Goal: Task Accomplishment & Management: Use online tool/utility

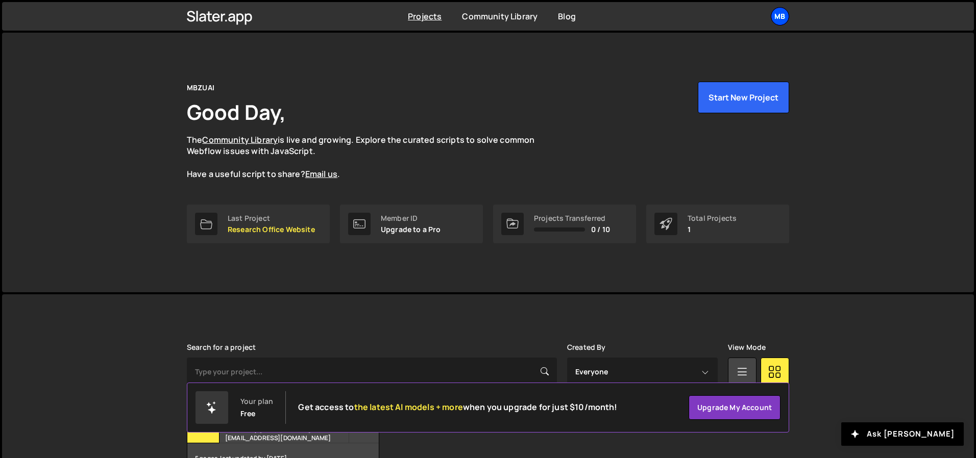
click at [781, 17] on div "MB" at bounding box center [780, 16] width 18 height 18
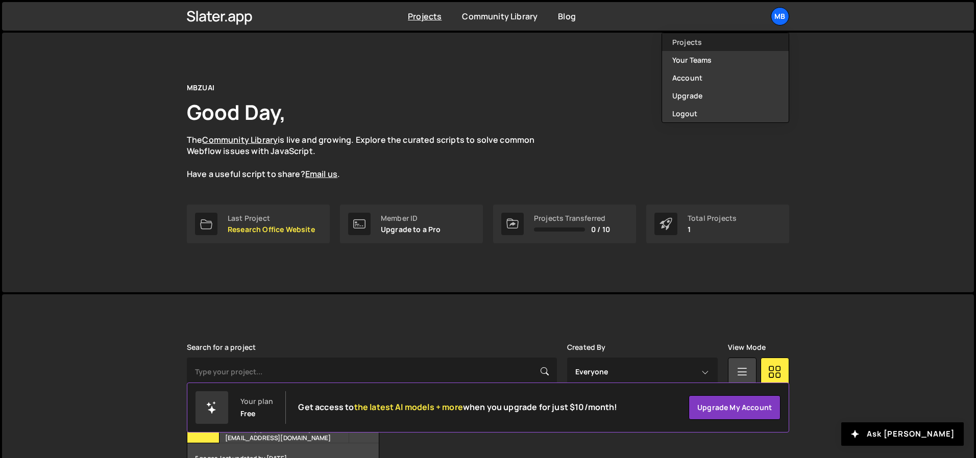
click at [719, 45] on link "Projects" at bounding box center [725, 42] width 127 height 18
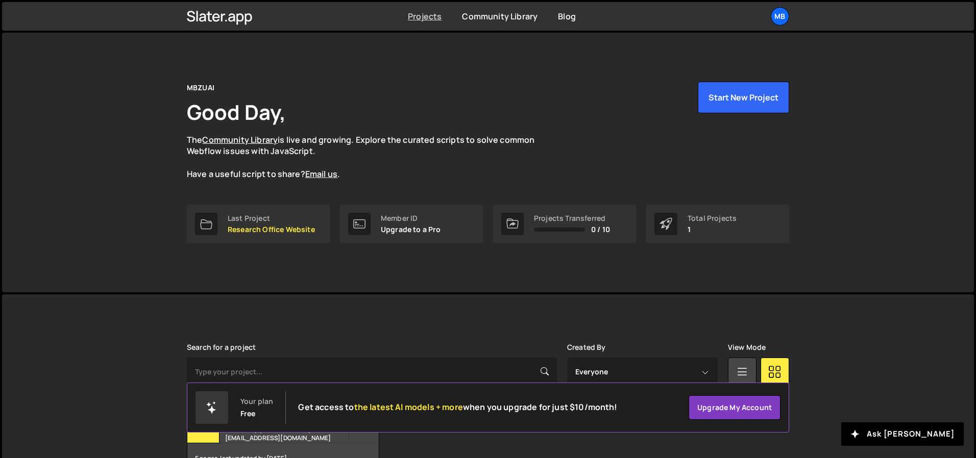
click at [429, 16] on link "Projects" at bounding box center [425, 16] width 34 height 11
click at [252, 226] on p "Research Office Website" at bounding box center [271, 230] width 87 height 8
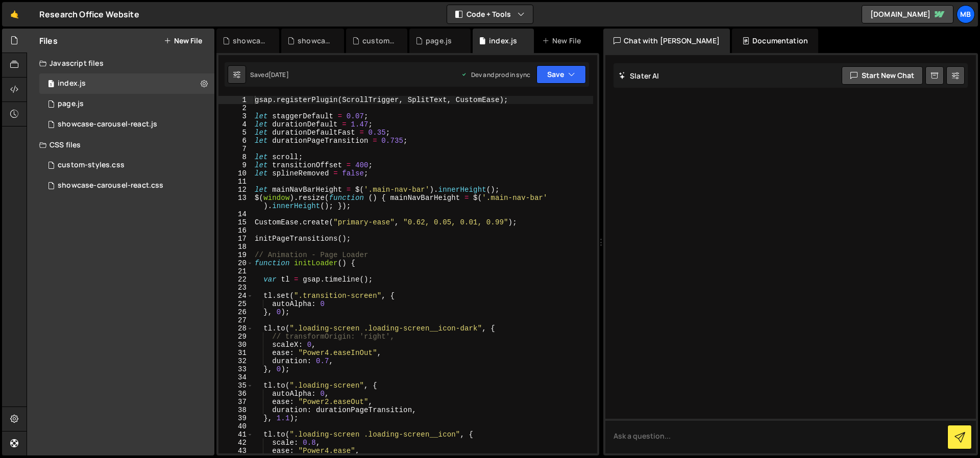
click at [451, 182] on div "gsap . registerPlugin ( ScrollTrigger , SplitText , CustomEase ) ; let staggerD…" at bounding box center [423, 283] width 341 height 374
click at [507, 191] on div "gsap . registerPlugin ( ScrollTrigger , SplitText , CustomEase ) ; let staggerD…" at bounding box center [423, 283] width 341 height 374
click at [550, 196] on div "gsap . registerPlugin ( ScrollTrigger , SplitText , CustomEase ) ; let staggerD…" at bounding box center [423, 283] width 341 height 374
click at [461, 224] on div "gsap . registerPlugin ( ScrollTrigger , SplitText , CustomEase ) ; let staggerD…" at bounding box center [423, 282] width 341 height 374
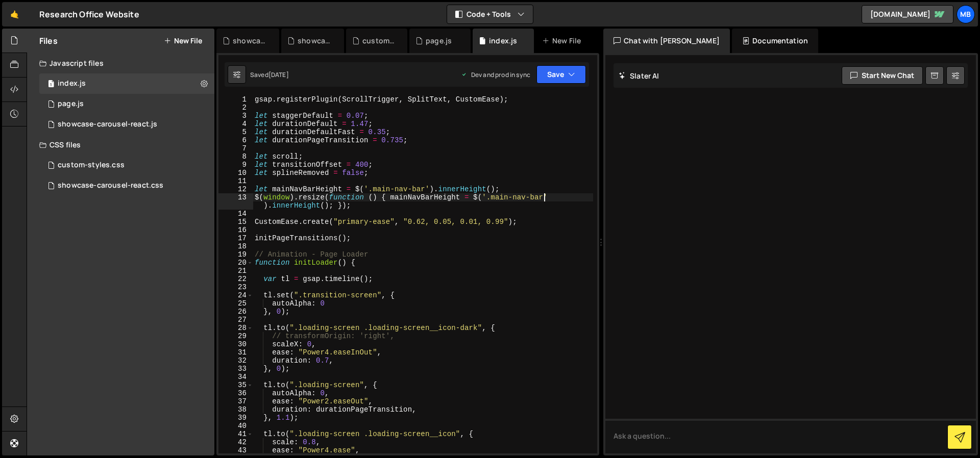
type textarea "CustomEase.create("primary-ease", "0.62, 0.05, 0.01, 0.99");"
click at [520, 223] on div "gsap . registerPlugin ( ScrollTrigger , SplitText , CustomEase ) ; let staggerD…" at bounding box center [423, 282] width 341 height 374
click at [124, 97] on div "1 page.js 0" at bounding box center [126, 104] width 175 height 20
click at [118, 103] on div "1 page.js 0" at bounding box center [126, 104] width 175 height 20
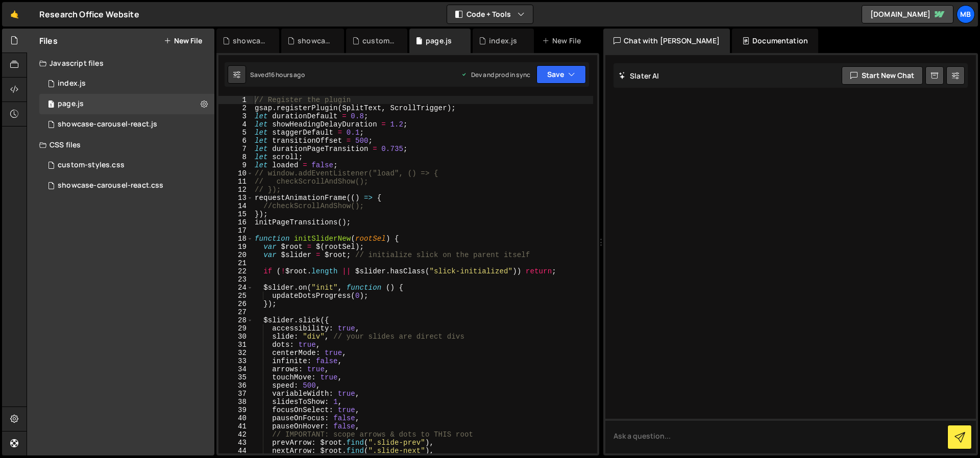
click at [322, 112] on div "// Register the plugin gsap . registerPlugin ( SplitText , ScrollTrigger ) ; le…" at bounding box center [423, 283] width 341 height 374
click at [265, 109] on div "// Register the plugin gsap . registerPlugin ( SplitText , ScrollTrigger ) ; le…" at bounding box center [423, 283] width 341 height 374
click at [423, 107] on div "// Register the plugin gsap . registerPlugin ( SplitText , ScrollTrigger ) ; le…" at bounding box center [423, 283] width 341 height 374
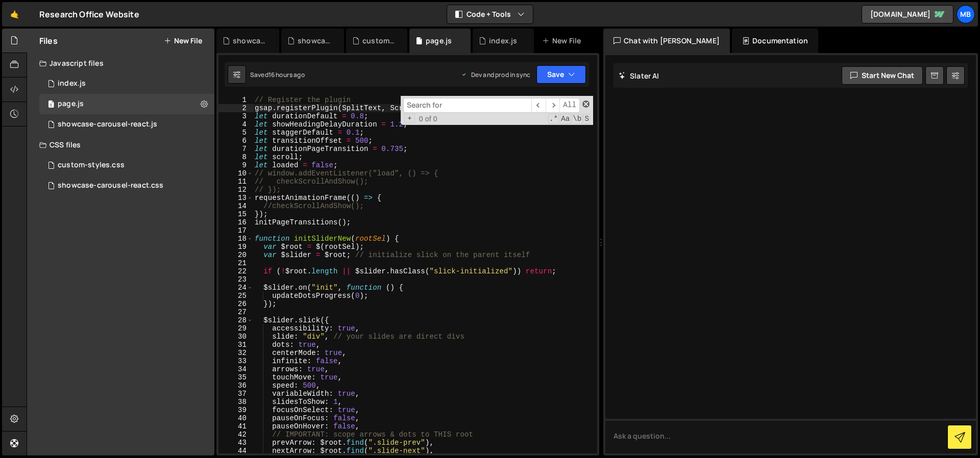
click at [588, 105] on span at bounding box center [585, 104] width 7 height 7
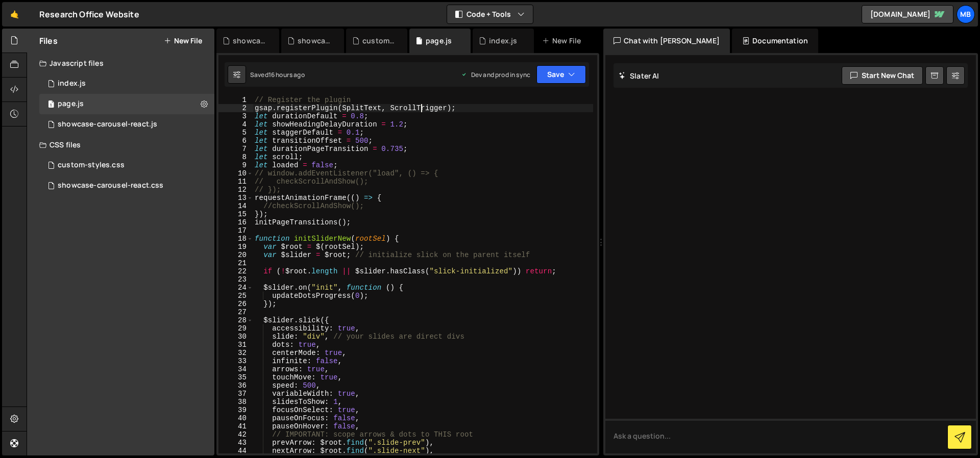
click at [435, 111] on div "// Register the plugin gsap . registerPlugin ( SplitText , ScrollTrigger ) ; le…" at bounding box center [423, 283] width 341 height 374
click at [451, 155] on div "// Register the plugin gsap . registerPlugin ( SplitText , ScrollTrigger ) ; le…" at bounding box center [423, 283] width 341 height 374
type textarea "showBubblesWhenScrolled();"
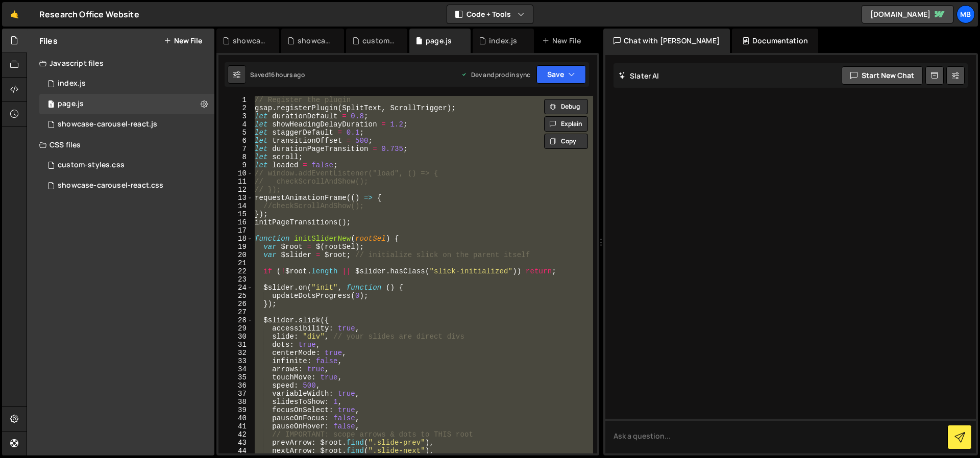
click at [426, 228] on div "// Register the plugin gsap . registerPlugin ( SplitText , ScrollTrigger ) ; le…" at bounding box center [423, 275] width 341 height 358
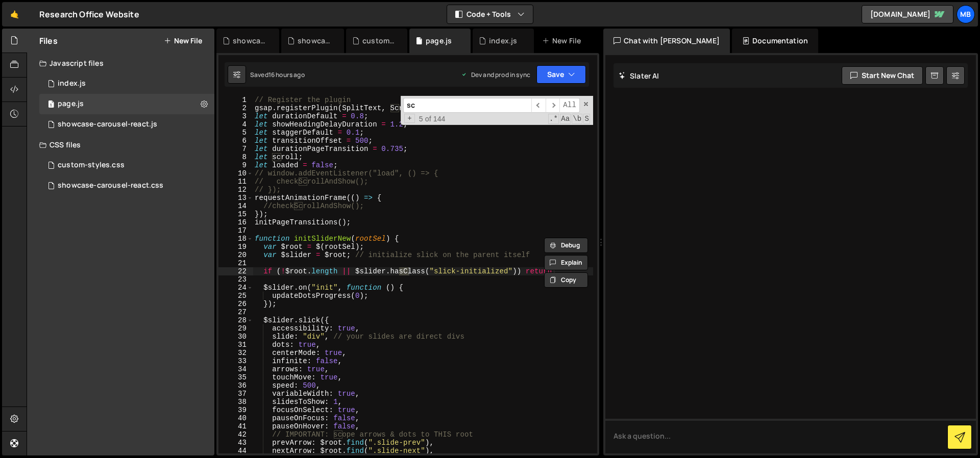
type input "s"
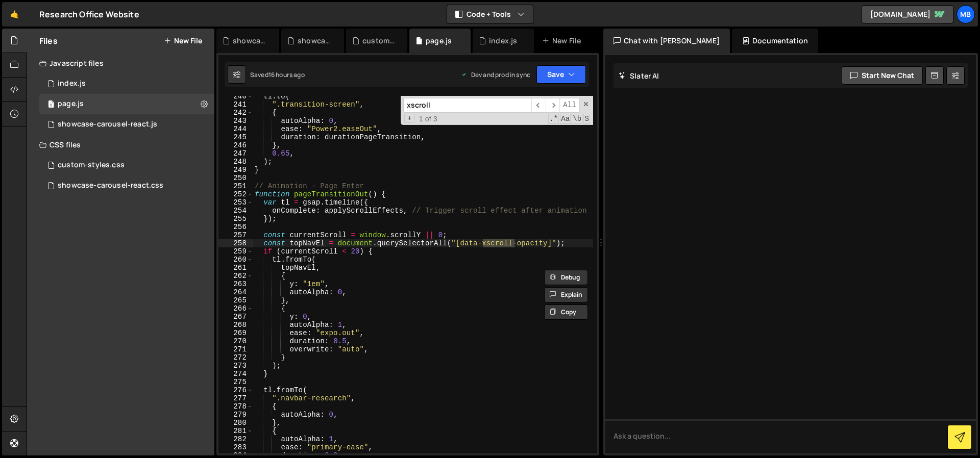
scroll to position [1964, 0]
type input "xscroll"
click at [380, 251] on div "tl . to ( ".transition-screen" , { autoAlpha : 0 , ease : "Power2.easeOut" , du…" at bounding box center [423, 279] width 341 height 374
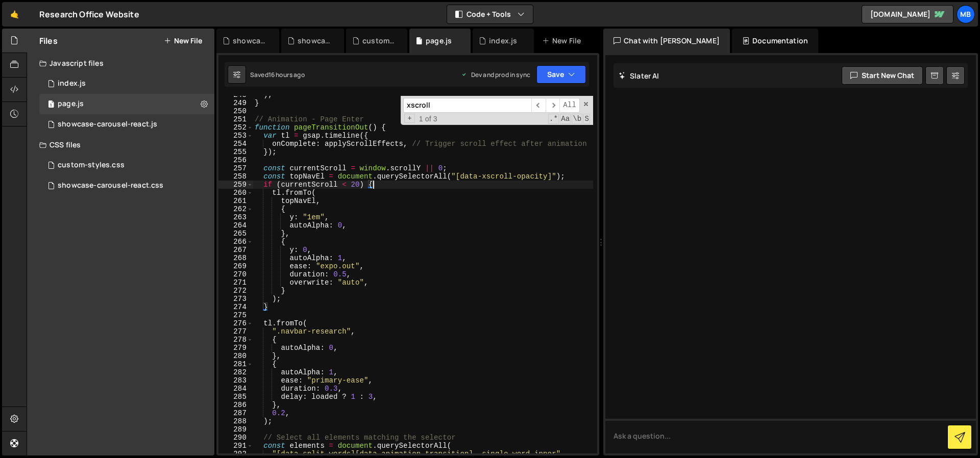
scroll to position [2031, 0]
click at [385, 137] on div ") ; } // Animation - Page Enter function pageTransitionOut ( ) { var tl = gsap …" at bounding box center [423, 278] width 341 height 374
click at [320, 322] on div ") ; } // Animation - Page Enter function pageTransitionOut ( ) { var tl = gsap …" at bounding box center [423, 278] width 341 height 374
click at [294, 365] on div ") ; } // Animation - Page Enter function pageTransitionOut ( ) { var tl = gsap …" at bounding box center [423, 278] width 341 height 374
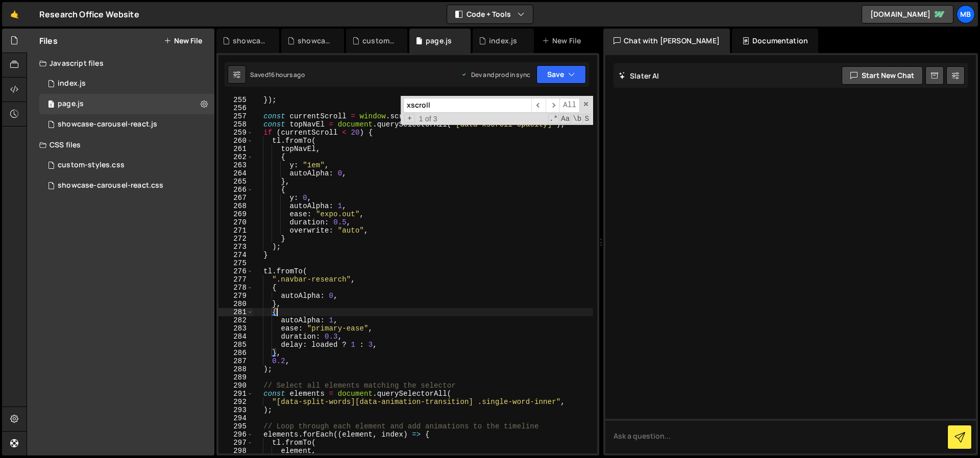
scroll to position [2083, 0]
click at [322, 273] on div "}) ; const currentScroll = window . scrollY || 0 ; const topNavEl = document . …" at bounding box center [423, 283] width 341 height 374
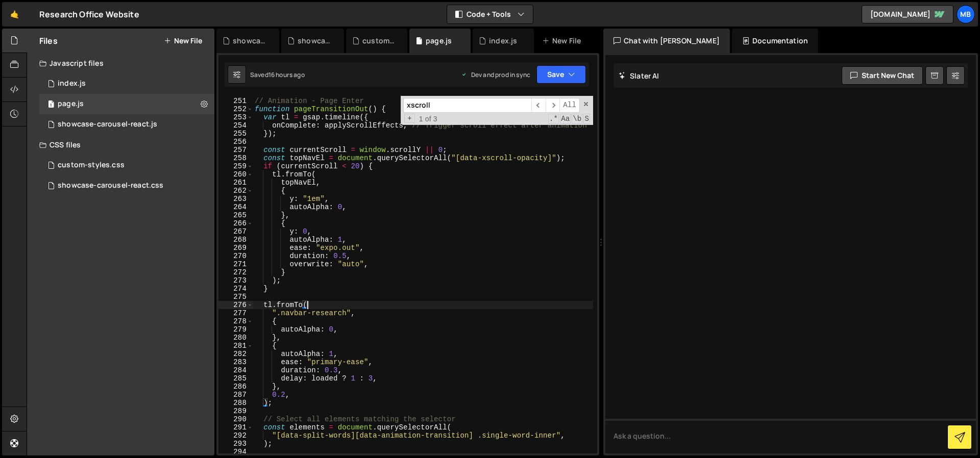
scroll to position [2049, 0]
click at [286, 118] on div "// Animation - Page Enter function pageTransitionOut ( ) { var tl = gsap . time…" at bounding box center [423, 276] width 341 height 374
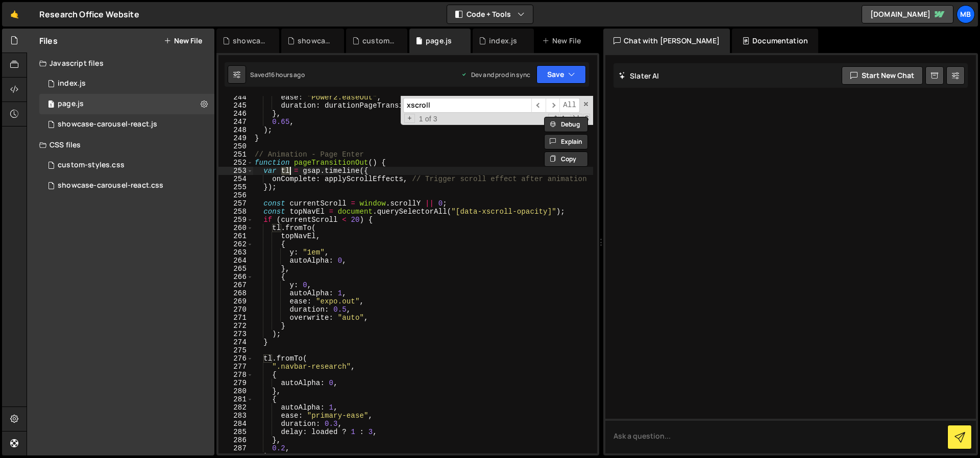
scroll to position [1991, 0]
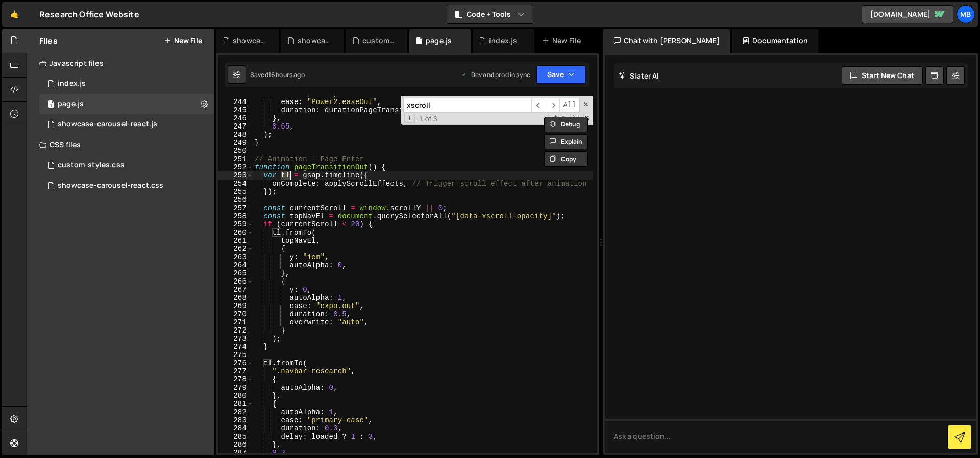
click at [352, 183] on div "autoAlpha : 0 , ease : "Power2.easeOut" , duration : durationPageTransition , }…" at bounding box center [423, 277] width 341 height 374
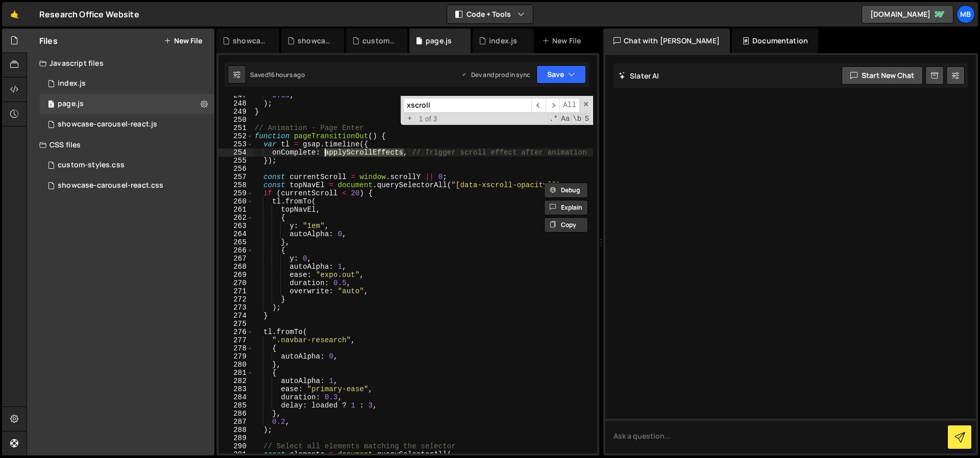
scroll to position [2025, 0]
click at [315, 329] on div "0.65 , ) ; } // Animation - Page Enter function pageTransitionOut ( ) { var tl …" at bounding box center [423, 276] width 341 height 374
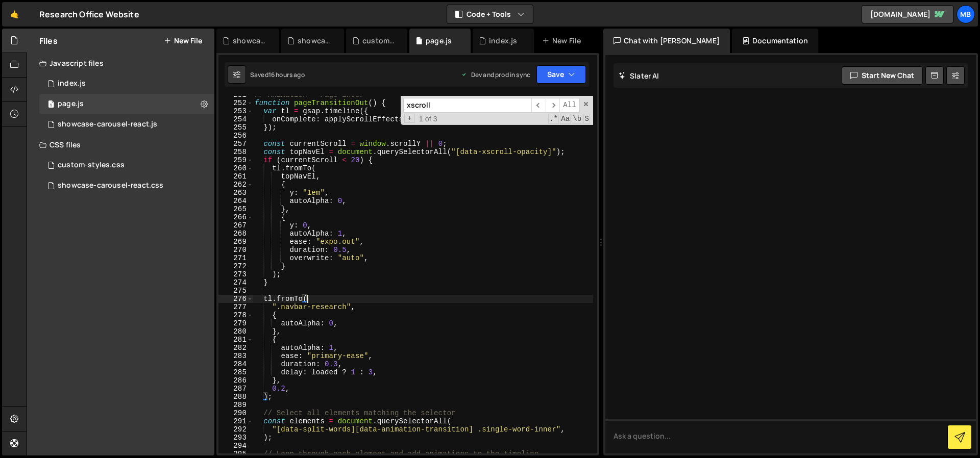
scroll to position [2056, 0]
click at [302, 386] on div "// Animation - Page Enter function pageTransitionOut ( ) { var tl = gsap . time…" at bounding box center [423, 277] width 341 height 374
drag, startPoint x: 316, startPoint y: 297, endPoint x: 307, endPoint y: 347, distance: 51.4
click at [316, 297] on div "// Animation - Page Enter function pageTransitionOut ( ) { var tl = gsap . time…" at bounding box center [423, 277] width 341 height 374
click at [287, 394] on div "// Animation - Page Enter function pageTransitionOut ( ) { var tl = gsap . time…" at bounding box center [423, 277] width 341 height 374
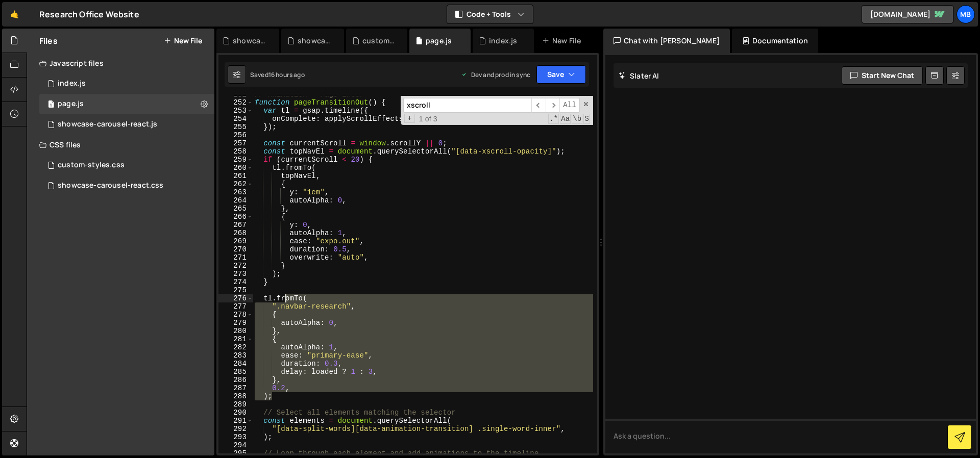
drag, startPoint x: 288, startPoint y: 397, endPoint x: 287, endPoint y: 299, distance: 97.5
click at [287, 299] on div "// Animation - Page Enter function pageTransitionOut ( ) { var tl = gsap . time…" at bounding box center [423, 277] width 341 height 374
click at [556, 76] on button "Save" at bounding box center [562, 74] width 50 height 18
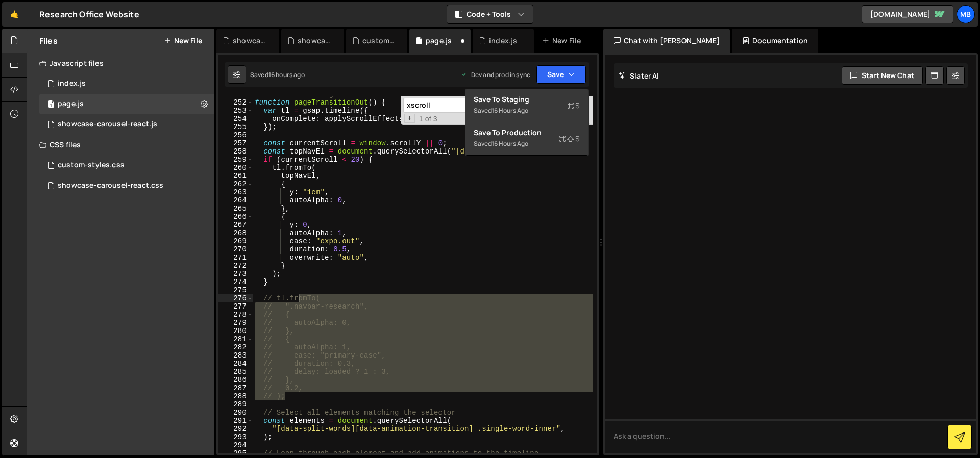
click at [500, 200] on div "// Animation - Page Enter function pageTransitionOut ( ) { var tl = gsap . time…" at bounding box center [423, 277] width 341 height 374
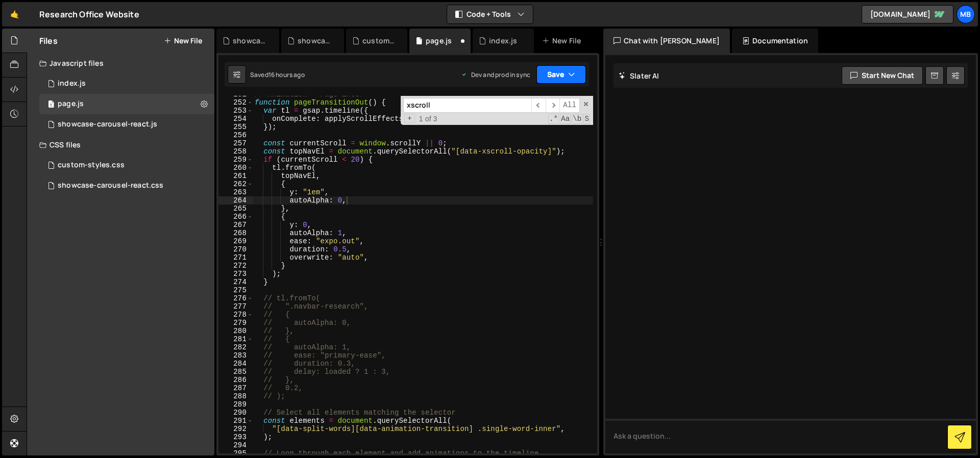
click at [553, 74] on button "Save" at bounding box center [562, 74] width 50 height 18
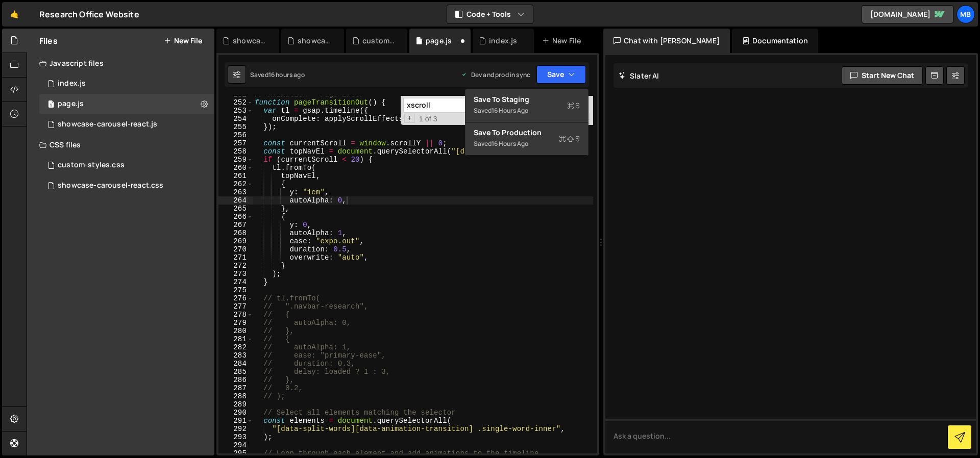
click at [453, 250] on div "// Animation - Page Enter function pageTransitionOut ( ) { var tl = gsap . time…" at bounding box center [423, 277] width 341 height 374
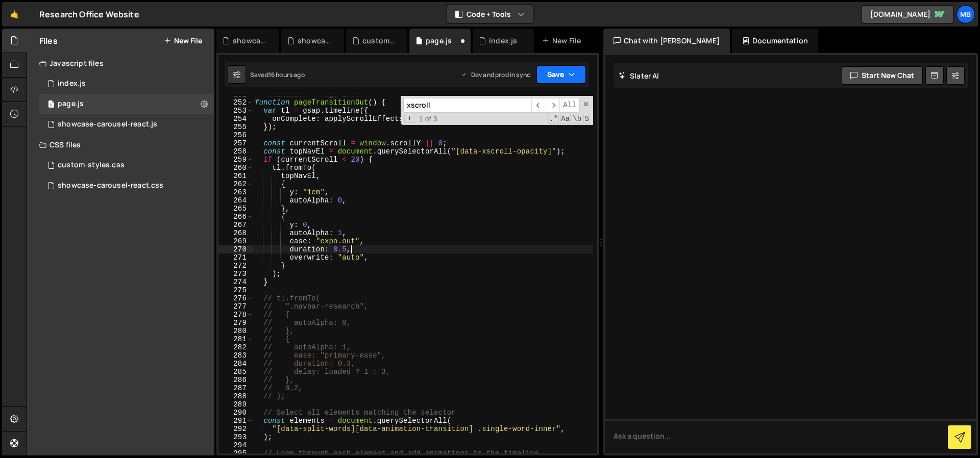
click at [550, 75] on button "Save" at bounding box center [562, 74] width 50 height 18
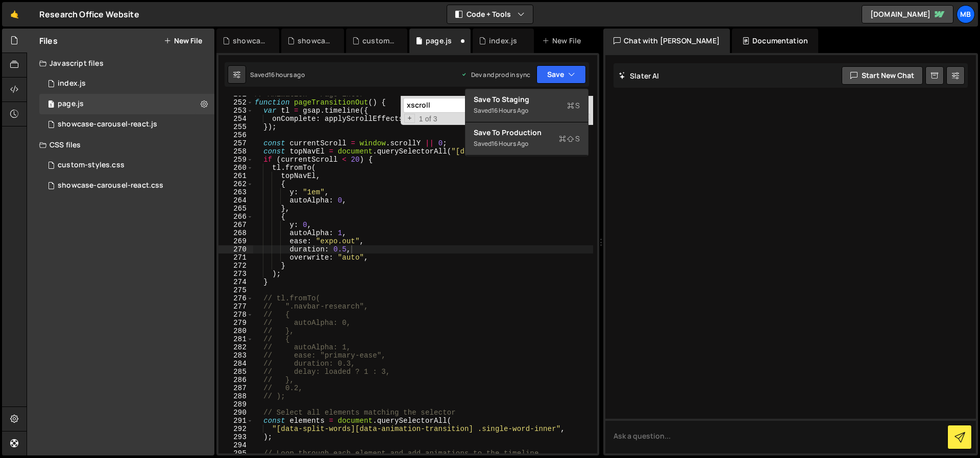
click at [452, 245] on div "// Animation - Page Enter function pageTransitionOut ( ) { var tl = gsap . time…" at bounding box center [423, 277] width 341 height 374
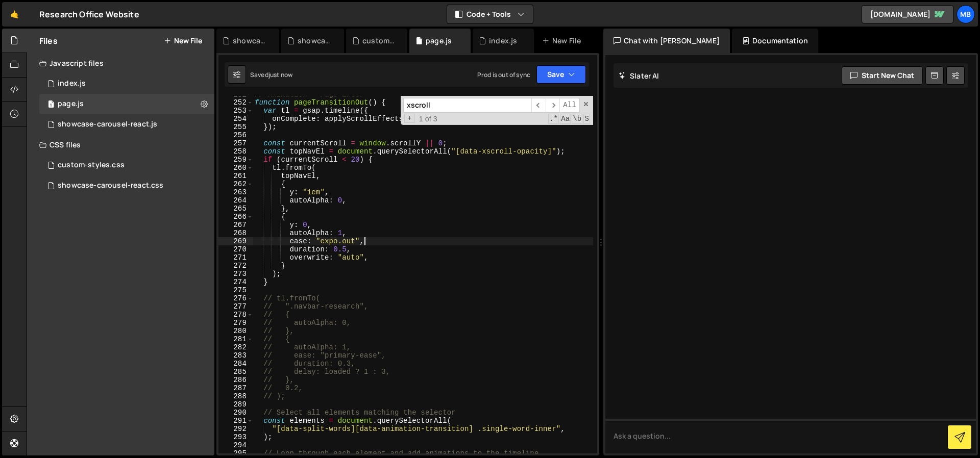
click at [398, 284] on div "// Animation - Page Enter function pageTransitionOut ( ) { var tl = gsap . time…" at bounding box center [423, 277] width 341 height 374
click at [547, 83] on button "Save" at bounding box center [562, 74] width 50 height 18
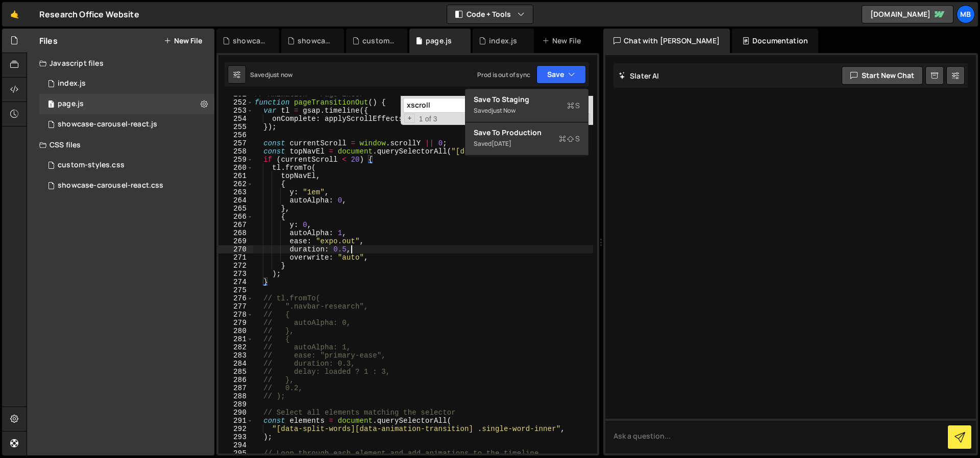
click at [509, 246] on div "// Animation - Page Enter function pageTransitionOut ( ) { var tl = gsap . time…" at bounding box center [423, 277] width 341 height 374
type textarea "ease: "expo.out", duration: 0.5,"
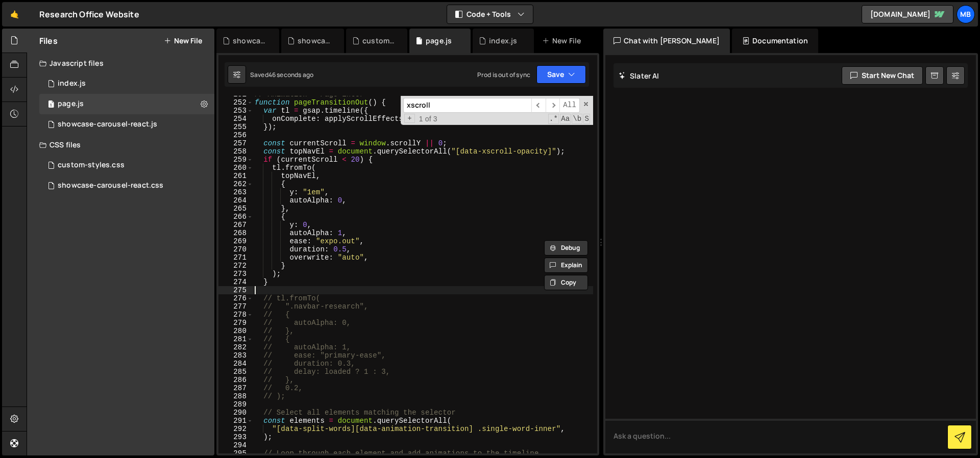
click at [354, 290] on div "// Animation - Page Enter function pageTransitionOut ( ) { var tl = gsap . time…" at bounding box center [423, 277] width 341 height 374
type textarea "showBubblesWhenScrolled();"
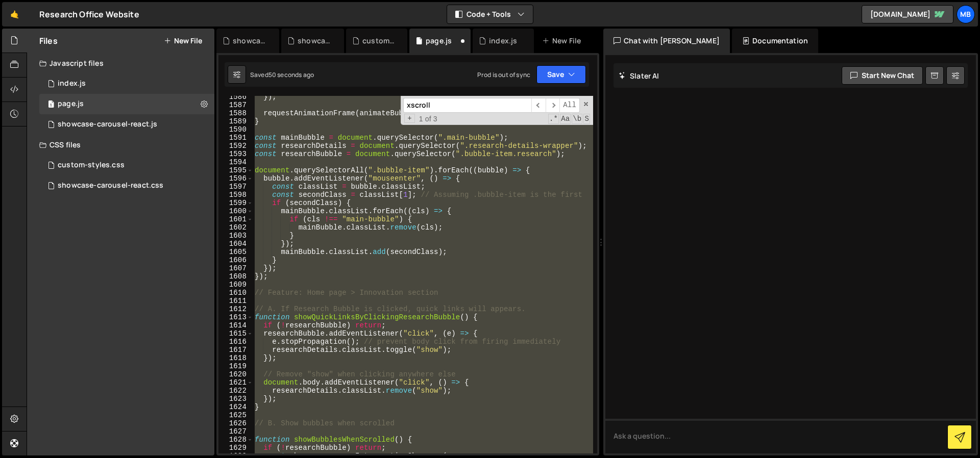
scroll to position [13737, 0]
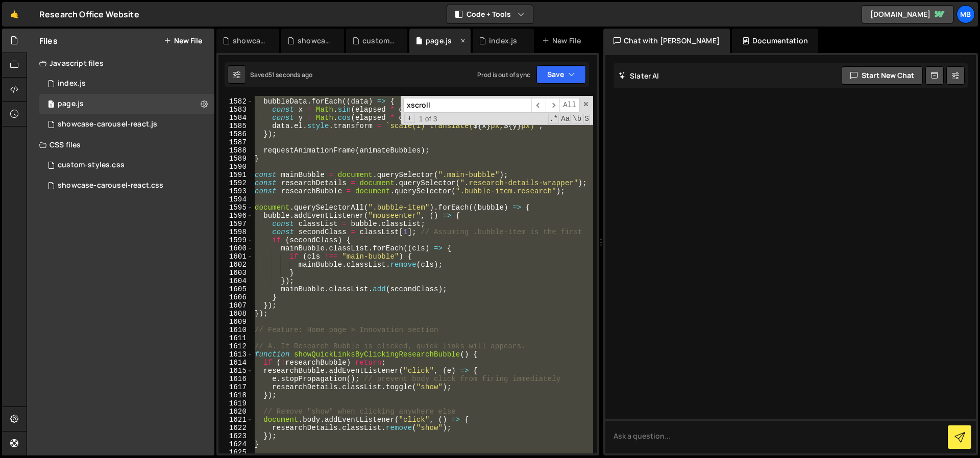
click at [463, 41] on icon at bounding box center [462, 41] width 7 height 10
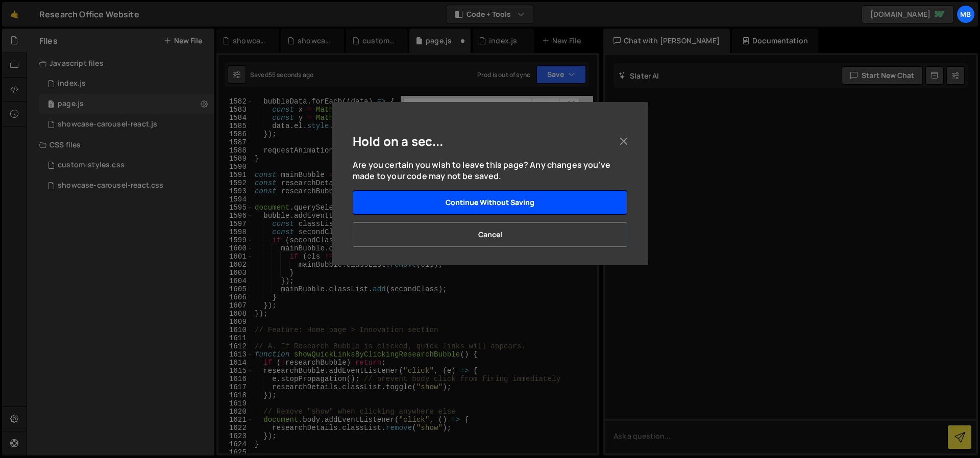
click at [497, 207] on button "Continue without saving" at bounding box center [490, 202] width 275 height 25
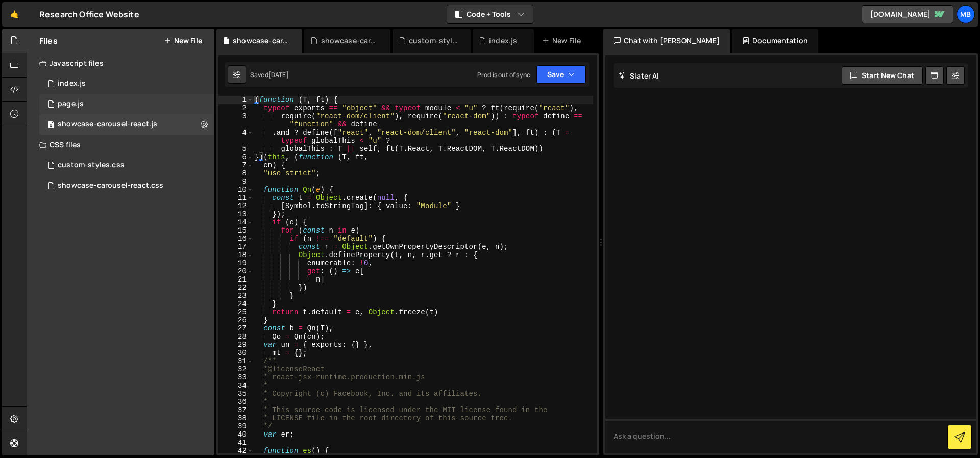
click at [74, 102] on div "page.js" at bounding box center [71, 104] width 26 height 9
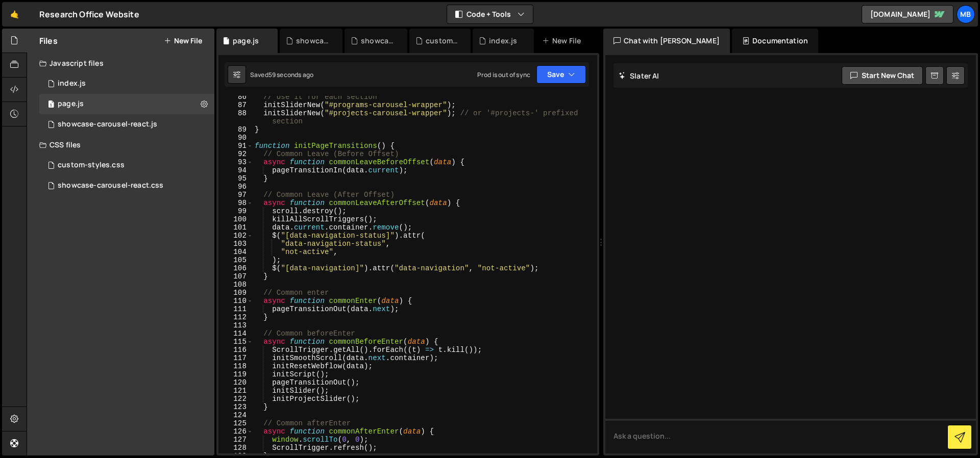
type textarea ");"
click at [441, 250] on div "// Use it for each section initSliderNew ( "#programs-carousel-wrapper" ) ; ini…" at bounding box center [423, 280] width 341 height 374
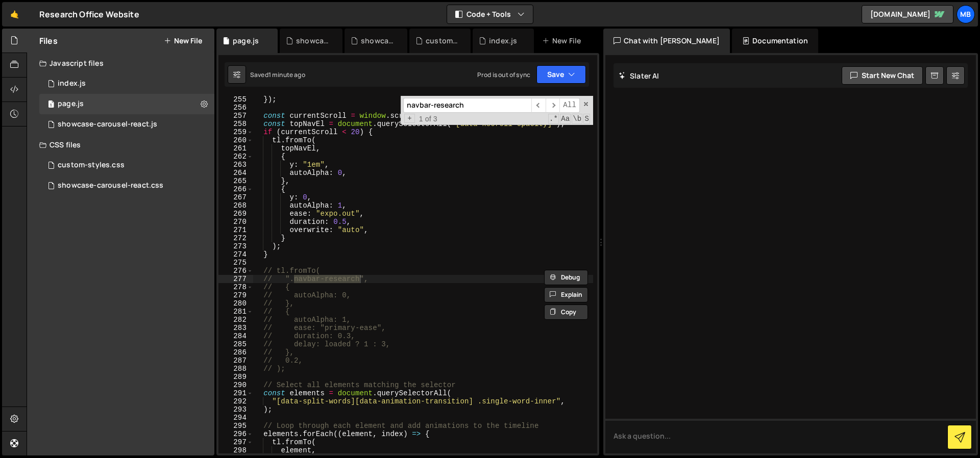
scroll to position [2084, 0]
type input "navbar-research"
click at [349, 371] on div "}) ; const currentScroll = window . scrollY || 0 ; const topNavEl = document . …" at bounding box center [423, 282] width 341 height 374
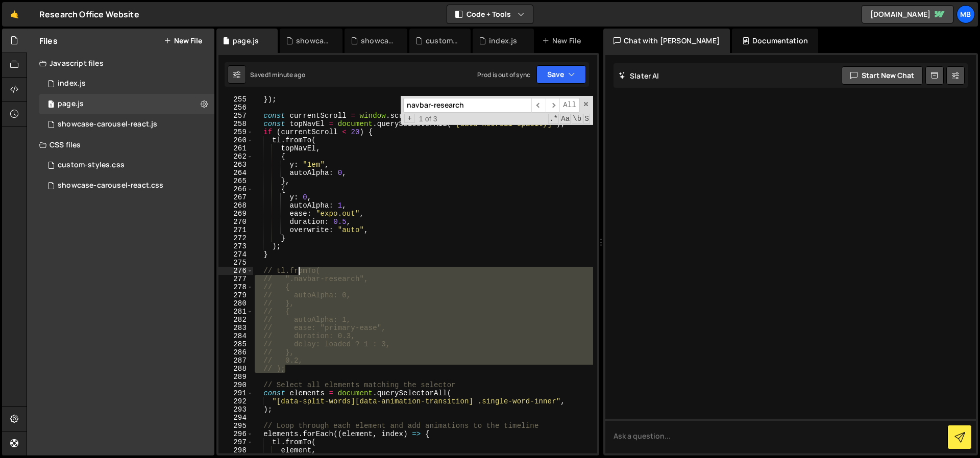
drag, startPoint x: 314, startPoint y: 371, endPoint x: 296, endPoint y: 274, distance: 98.2
click at [296, 274] on div "}) ; const currentScroll = window . scrollY || 0 ; const topNavEl = document . …" at bounding box center [423, 282] width 341 height 374
click at [378, 357] on div "}) ; const currentScroll = window . scrollY || 0 ; const topNavEl = document . …" at bounding box center [423, 275] width 341 height 358
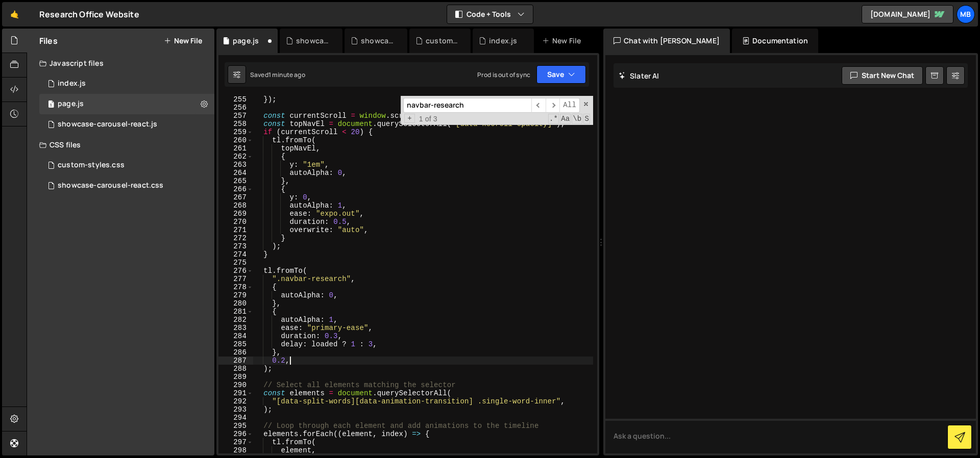
click at [354, 344] on div "}) ; const currentScroll = window . scrollY || 0 ; const topNavEl = document . …" at bounding box center [423, 282] width 341 height 374
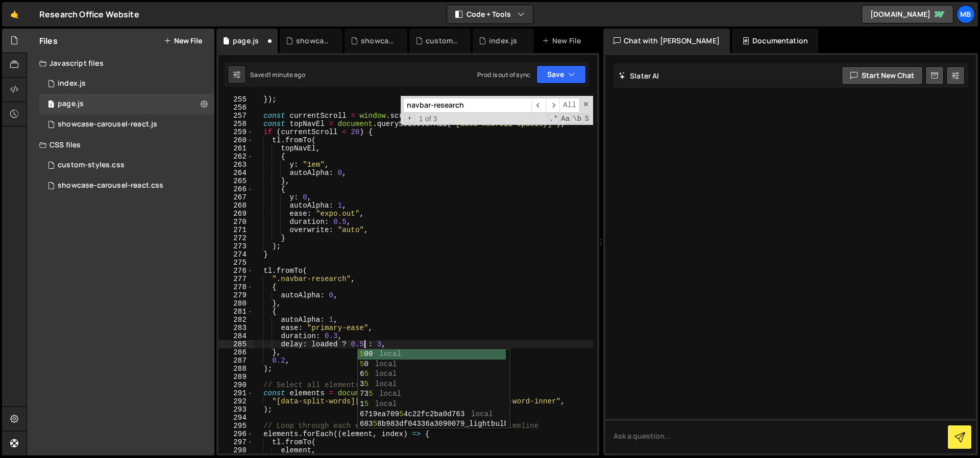
click at [380, 344] on div "}) ; const currentScroll = window . scrollY || 0 ; const topNavEl = document . …" at bounding box center [423, 282] width 341 height 374
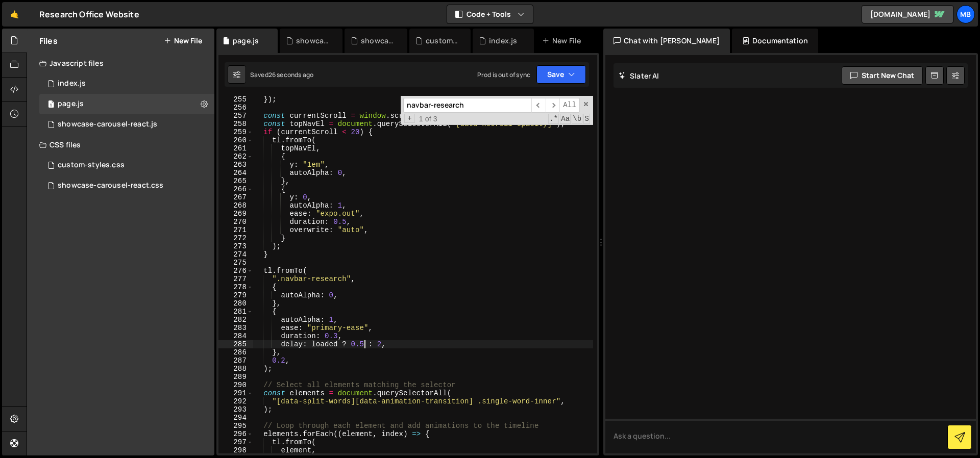
scroll to position [0, 8]
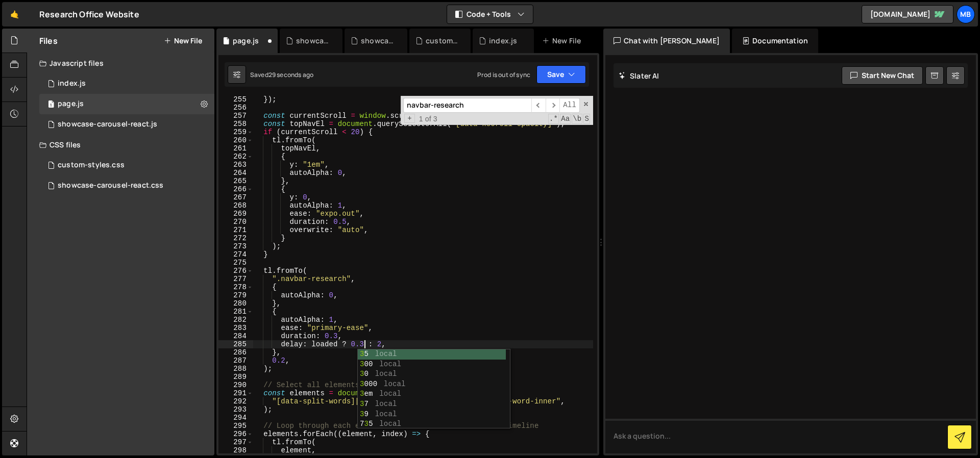
click at [382, 342] on div "}) ; const currentScroll = window . scrollY || 0 ; const topNavEl = document . …" at bounding box center [423, 282] width 341 height 374
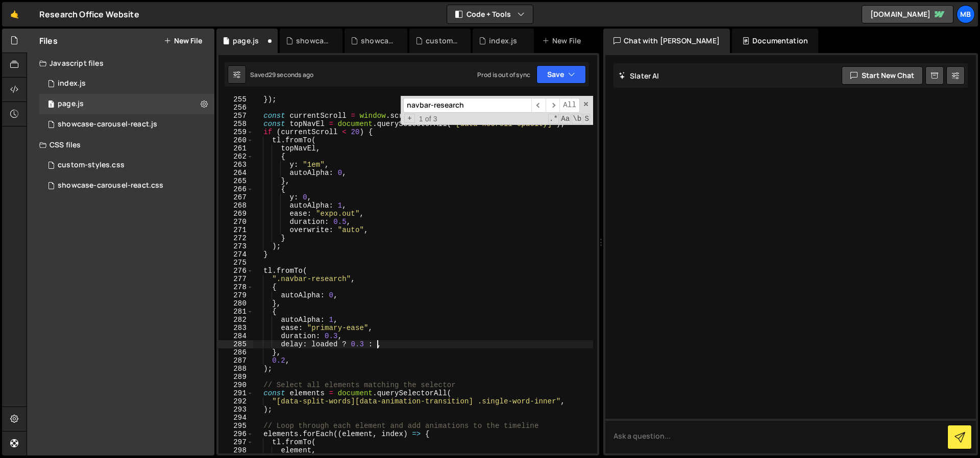
scroll to position [0, 9]
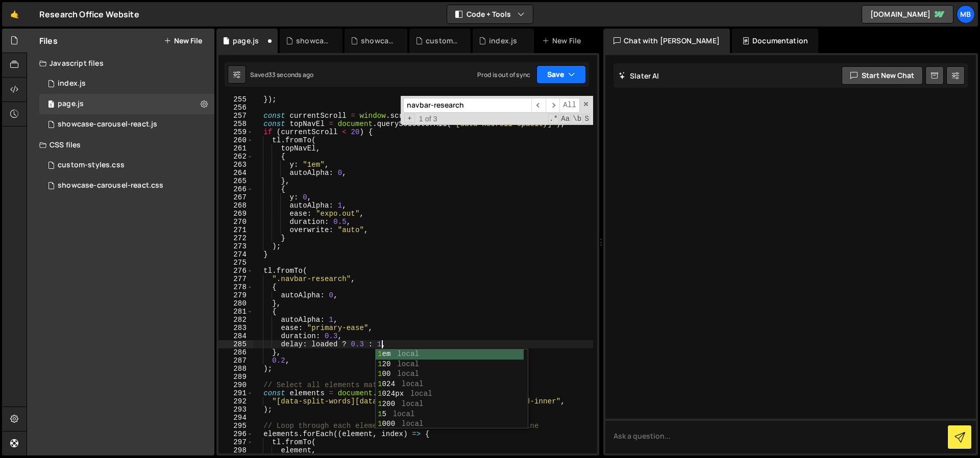
click at [544, 79] on button "Save" at bounding box center [562, 74] width 50 height 18
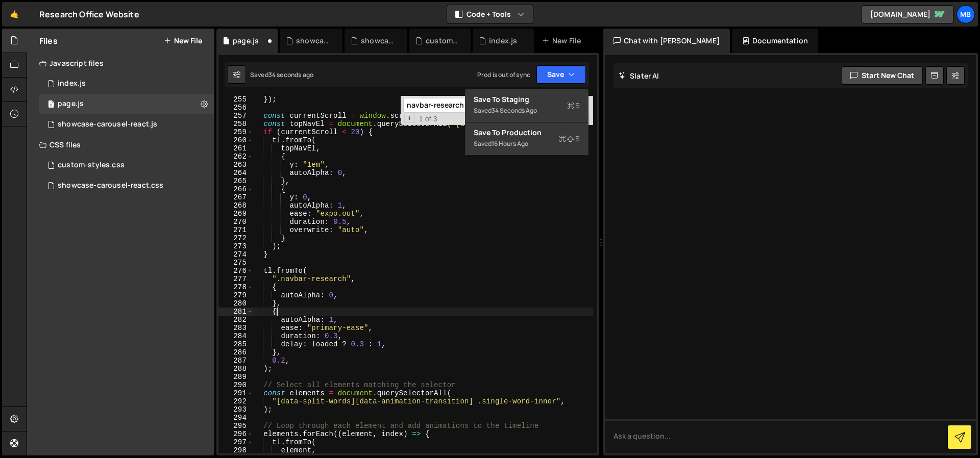
scroll to position [0, 1]
click at [418, 315] on div "}) ; const currentScroll = window . scrollY || 0 ; const topNavEl = document . …" at bounding box center [423, 282] width 341 height 374
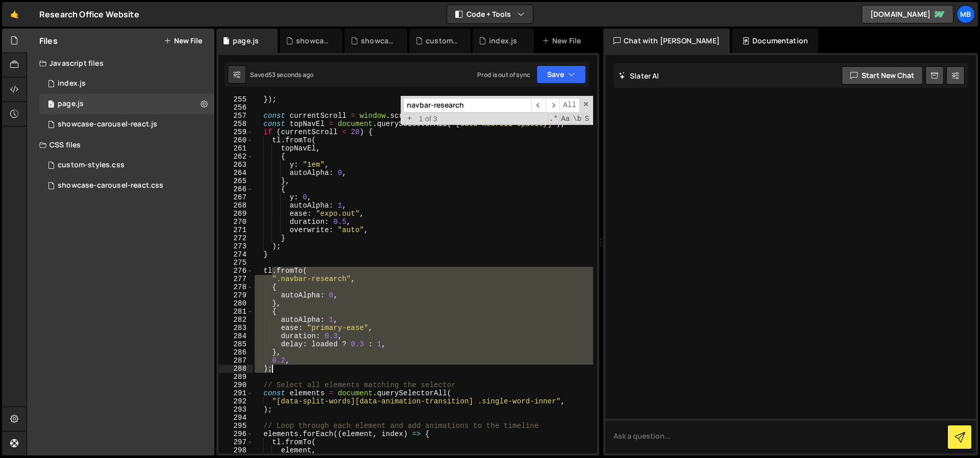
drag, startPoint x: 274, startPoint y: 270, endPoint x: 318, endPoint y: 365, distance: 104.8
click at [318, 365] on div "}) ; const currentScroll = window . scrollY || 0 ; const topNavEl = document . …" at bounding box center [423, 282] width 341 height 374
click at [322, 353] on div "}) ; const currentScroll = window . scrollY || 0 ; const topNavEl = document . …" at bounding box center [423, 275] width 341 height 358
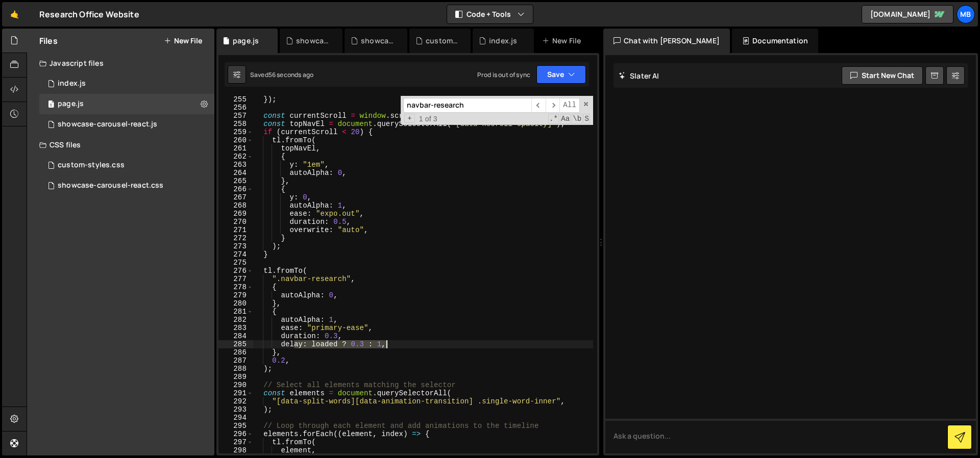
drag, startPoint x: 296, startPoint y: 344, endPoint x: 391, endPoint y: 342, distance: 94.5
click at [391, 342] on div "}) ; const currentScroll = window . scrollY || 0 ; const topNavEl = document . …" at bounding box center [423, 282] width 341 height 374
click at [393, 343] on div "}) ; const currentScroll = window . scrollY || 0 ; const topNavEl = document . …" at bounding box center [423, 275] width 341 height 358
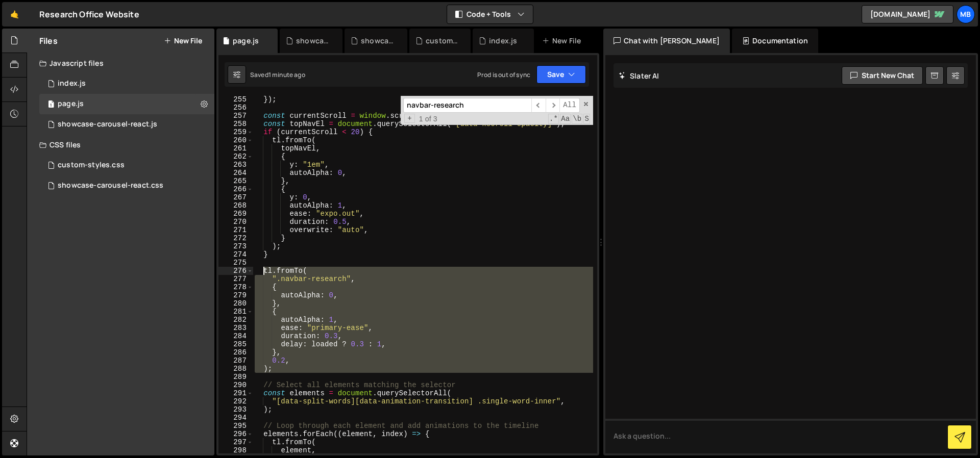
drag, startPoint x: 300, startPoint y: 374, endPoint x: 263, endPoint y: 269, distance: 111.1
click at [263, 269] on div "}) ; const currentScroll = window . scrollY || 0 ; const topNavEl = document . …" at bounding box center [423, 282] width 341 height 374
click at [389, 344] on div "}) ; const currentScroll = window . scrollY || 0 ; const topNavEl = document . …" at bounding box center [423, 275] width 341 height 358
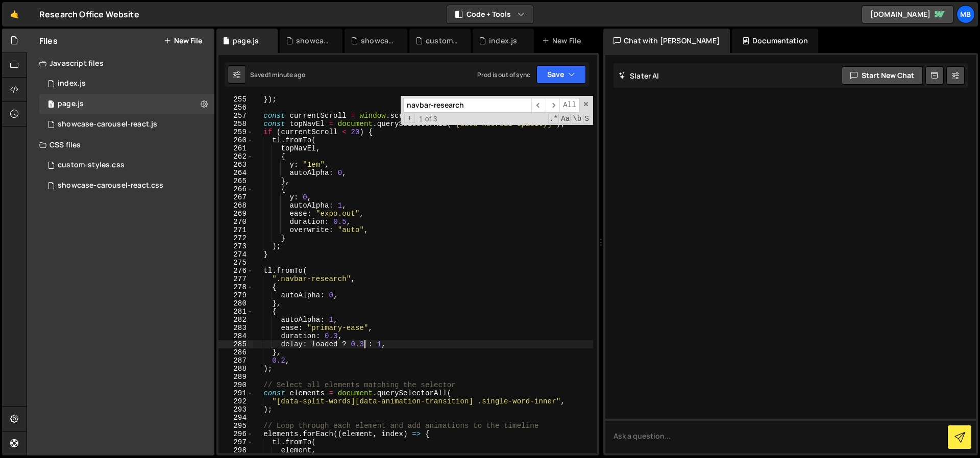
click at [366, 344] on div "}) ; const currentScroll = window . scrollY || 0 ; const topNavEl = document . …" at bounding box center [423, 282] width 341 height 374
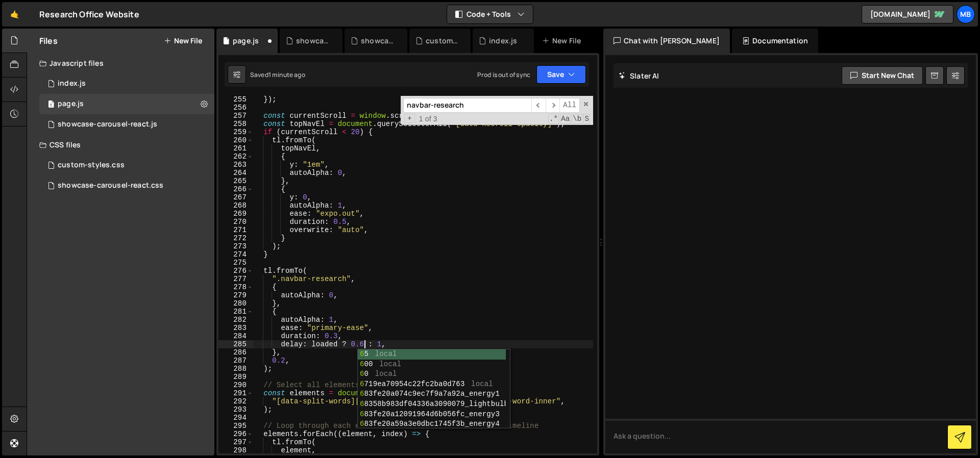
scroll to position [0, 8]
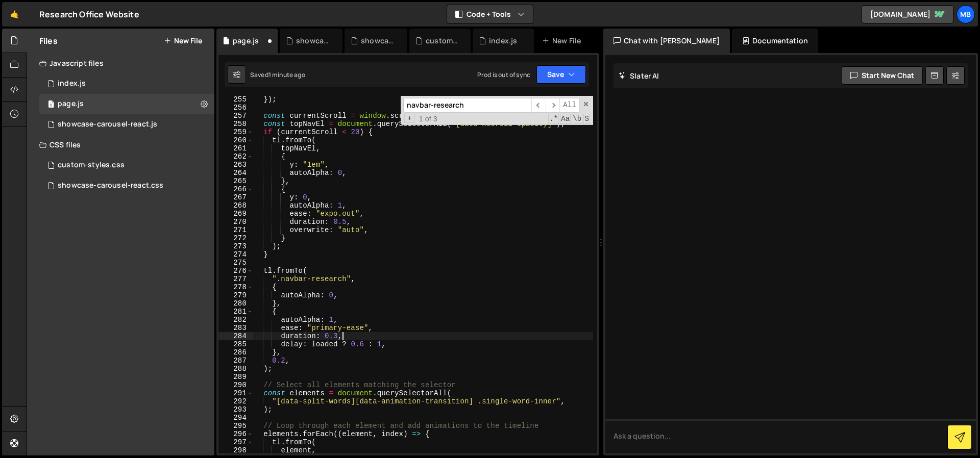
click at [408, 335] on div "}) ; const currentScroll = window . scrollY || 0 ; const topNavEl = document . …" at bounding box center [423, 282] width 341 height 374
click at [426, 339] on div "}) ; const currentScroll = window . scrollY || 0 ; const topNavEl = document . …" at bounding box center [423, 282] width 341 height 374
drag, startPoint x: 312, startPoint y: 341, endPoint x: 375, endPoint y: 343, distance: 62.8
click at [370, 342] on div "}) ; const currentScroll = window . scrollY || 0 ; const topNavEl = document . …" at bounding box center [423, 282] width 341 height 374
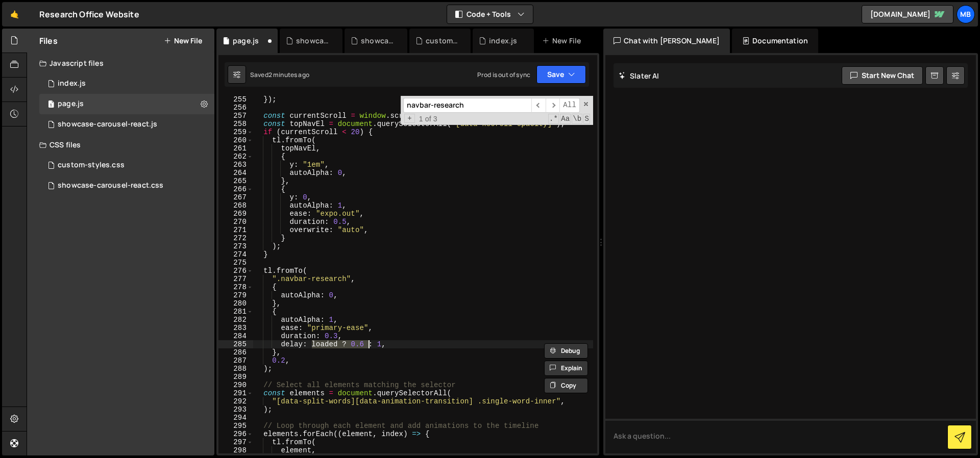
drag, startPoint x: 380, startPoint y: 345, endPoint x: 474, endPoint y: 270, distance: 120.3
click at [380, 345] on div "}) ; const currentScroll = window . scrollY || 0 ; const topNavEl = document . …" at bounding box center [423, 282] width 341 height 374
click at [546, 72] on button "Save" at bounding box center [562, 74] width 50 height 18
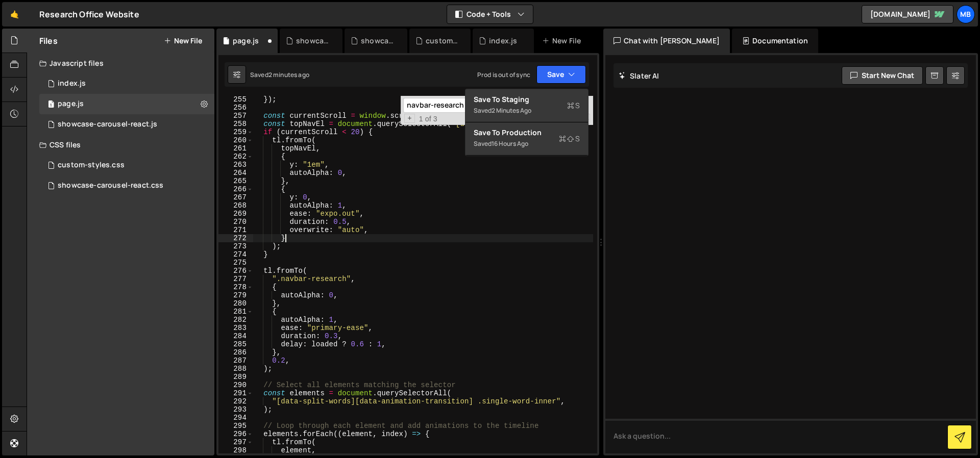
click at [453, 236] on div "}) ; const currentScroll = window . scrollY || 0 ; const topNavEl = document . …" at bounding box center [423, 282] width 341 height 374
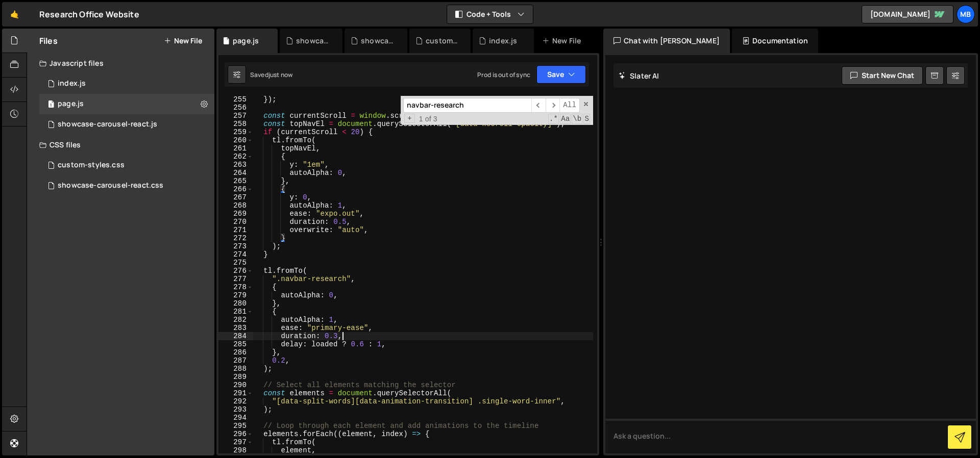
click at [402, 333] on div "}) ; const currentScroll = window . scrollY || 0 ; const topNavEl = document . …" at bounding box center [423, 282] width 341 height 374
drag, startPoint x: 386, startPoint y: 344, endPoint x: 325, endPoint y: 343, distance: 61.3
click at [325, 343] on div "}) ; const currentScroll = window . scrollY || 0 ; const topNavEl = document . …" at bounding box center [423, 282] width 341 height 374
click at [349, 347] on div "}) ; const currentScroll = window . scrollY || 0 ; const topNavEl = document . …" at bounding box center [423, 275] width 341 height 358
click at [361, 342] on div "}) ; const currentScroll = window . scrollY || 0 ; const topNavEl = document . …" at bounding box center [423, 282] width 341 height 374
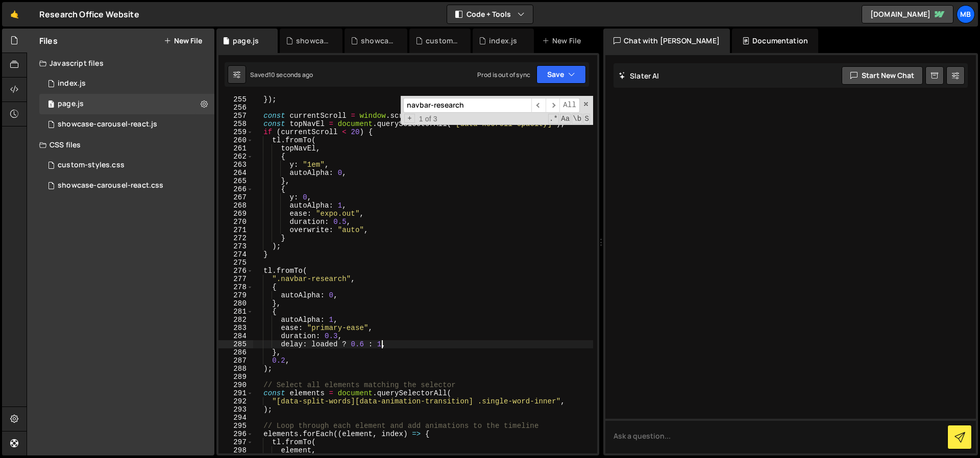
drag, startPoint x: 383, startPoint y: 346, endPoint x: 375, endPoint y: 346, distance: 7.7
click at [375, 346] on div "}) ; const currentScroll = window . scrollY || 0 ; const topNavEl = document . …" at bounding box center [423, 282] width 341 height 374
drag, startPoint x: 352, startPoint y: 346, endPoint x: 363, endPoint y: 347, distance: 11.2
click at [363, 347] on div "}) ; const currentScroll = window . scrollY || 0 ; const topNavEl = document . …" at bounding box center [423, 282] width 341 height 374
click at [386, 347] on div "}) ; const currentScroll = window . scrollY || 0 ; const topNavEl = document . …" at bounding box center [423, 282] width 341 height 374
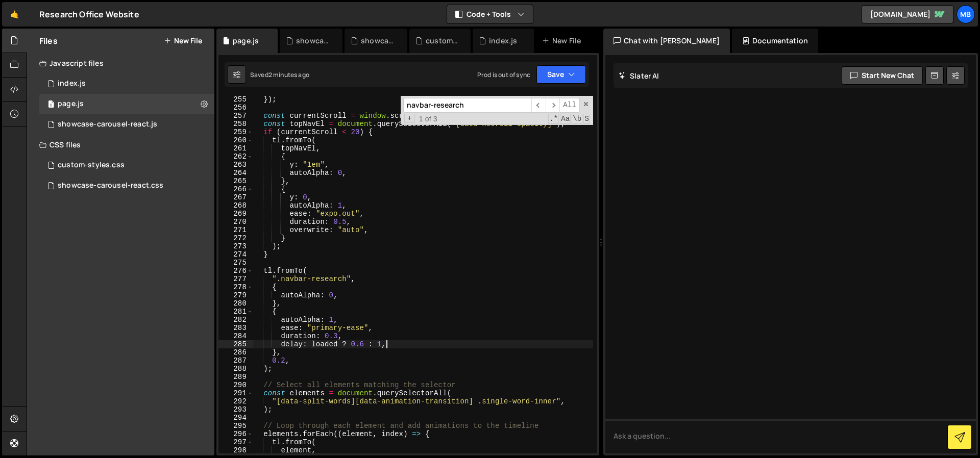
click at [455, 290] on div "}) ; const currentScroll = window . scrollY || 0 ; const topNavEl = document . …" at bounding box center [423, 282] width 341 height 374
click at [450, 302] on div "}) ; const currentScroll = window . scrollY || 0 ; const topNavEl = document . …" at bounding box center [423, 282] width 341 height 374
click at [358, 314] on div "}) ; const currentScroll = window . scrollY || 0 ; const topNavEl = document . …" at bounding box center [423, 282] width 341 height 374
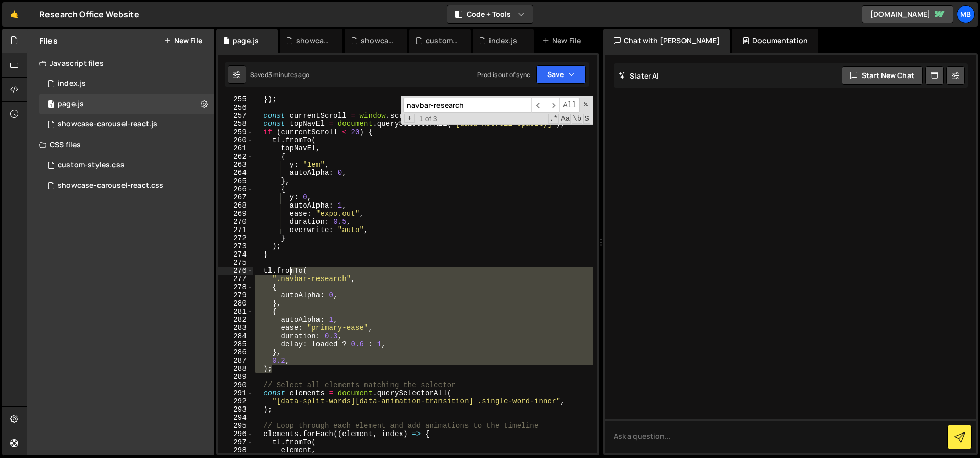
drag, startPoint x: 319, startPoint y: 366, endPoint x: 292, endPoint y: 269, distance: 100.8
click at [292, 269] on div "}) ; const currentScroll = window . scrollY || 0 ; const topNavEl = document . …" at bounding box center [423, 282] width 341 height 374
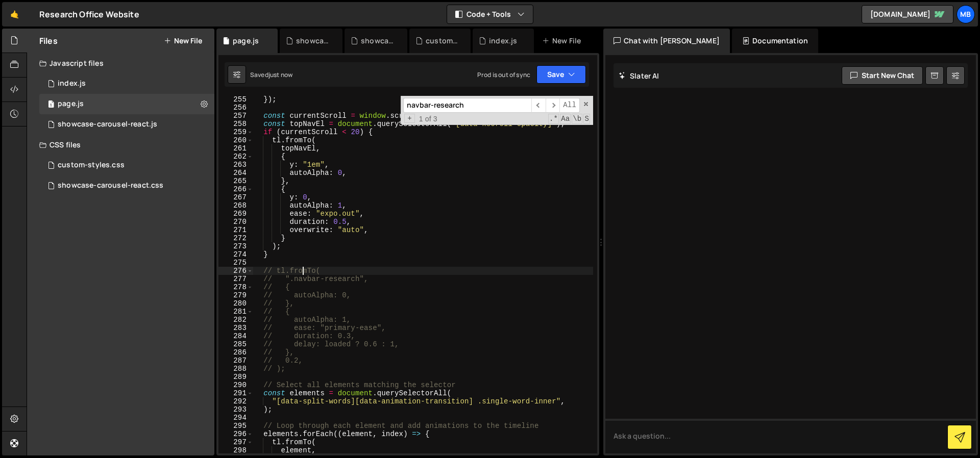
click at [453, 205] on div "}) ; const currentScroll = window . scrollY || 0 ; const topNavEl = document . …" at bounding box center [423, 282] width 341 height 374
click at [421, 281] on div "}) ; const currentScroll = window . scrollY || 0 ; const topNavEl = document . …" at bounding box center [423, 282] width 341 height 374
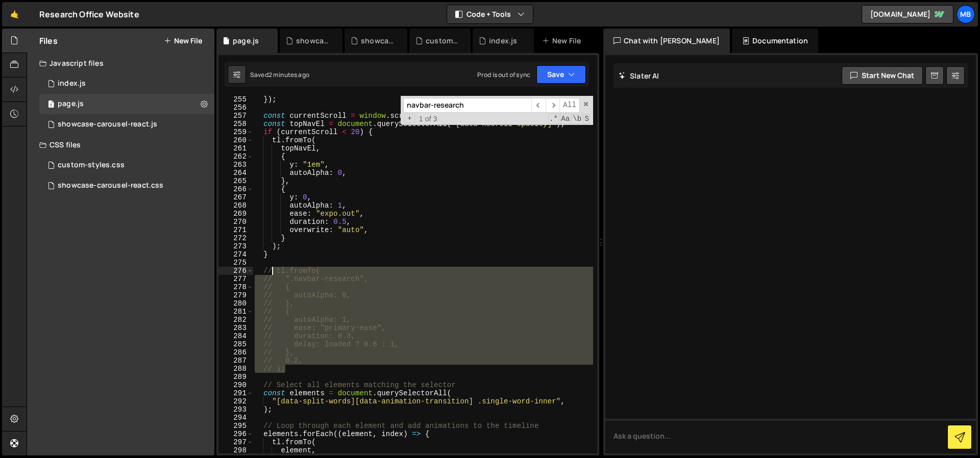
drag, startPoint x: 317, startPoint y: 373, endPoint x: 271, endPoint y: 273, distance: 109.4
click at [271, 273] on div "}) ; const currentScroll = window . scrollY || 0 ; const topNavEl = document . …" at bounding box center [423, 282] width 341 height 374
click at [283, 288] on div "}) ; const currentScroll = window . scrollY || 0 ; const topNavEl = document . …" at bounding box center [423, 275] width 341 height 358
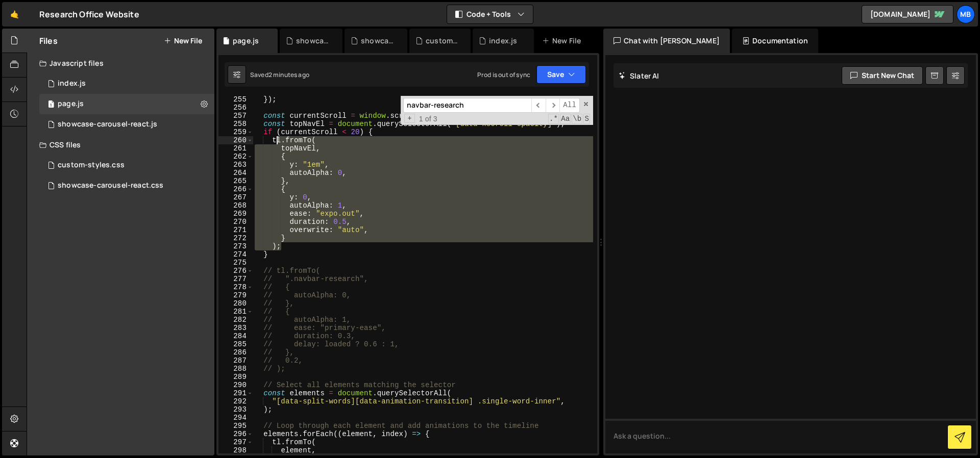
drag, startPoint x: 316, startPoint y: 249, endPoint x: 275, endPoint y: 142, distance: 114.2
click at [275, 142] on div "}) ; const currentScroll = window . scrollY || 0 ; const topNavEl = document . …" at bounding box center [423, 282] width 341 height 374
click at [322, 314] on div "}) ; const currentScroll = window . scrollY || 0 ; const topNavEl = document . …" at bounding box center [423, 282] width 341 height 374
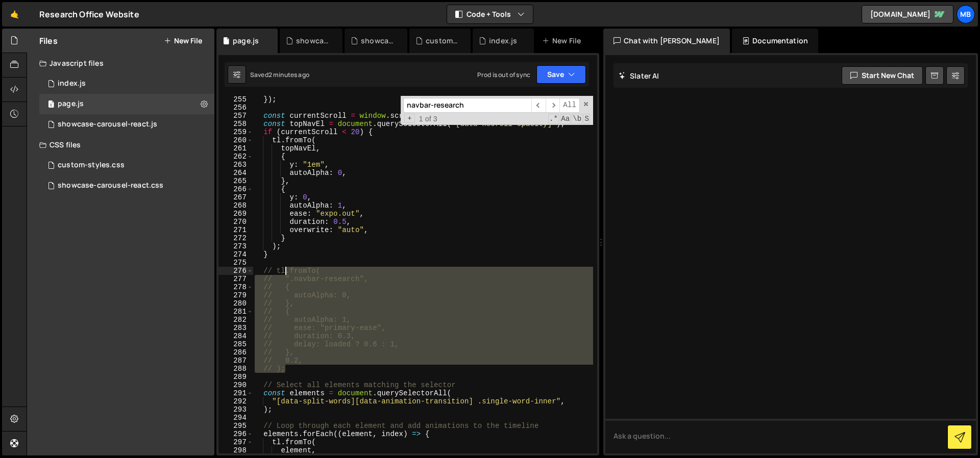
drag, startPoint x: 310, startPoint y: 370, endPoint x: 287, endPoint y: 271, distance: 101.6
click at [287, 271] on div "}) ; const currentScroll = window . scrollY || 0 ; const topNavEl = document . …" at bounding box center [423, 282] width 341 height 374
click at [349, 308] on div "}) ; const currentScroll = window . scrollY || 0 ; const topNavEl = document . …" at bounding box center [423, 275] width 341 height 358
drag, startPoint x: 326, startPoint y: 360, endPoint x: 305, endPoint y: 270, distance: 92.4
click at [305, 270] on div "}) ; const currentScroll = window . scrollY || 0 ; const topNavEl = document . …" at bounding box center [423, 282] width 341 height 374
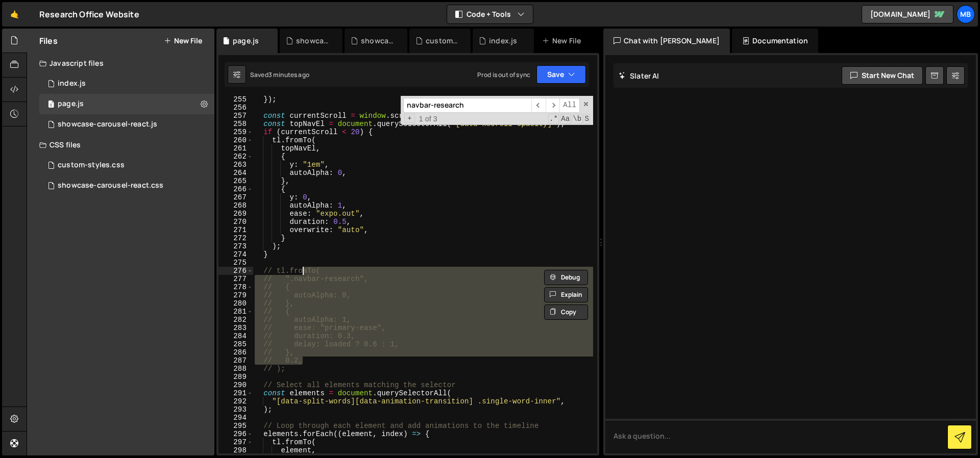
click at [331, 339] on div "}) ; const currentScroll = window . scrollY || 0 ; const topNavEl = document . …" at bounding box center [423, 275] width 341 height 358
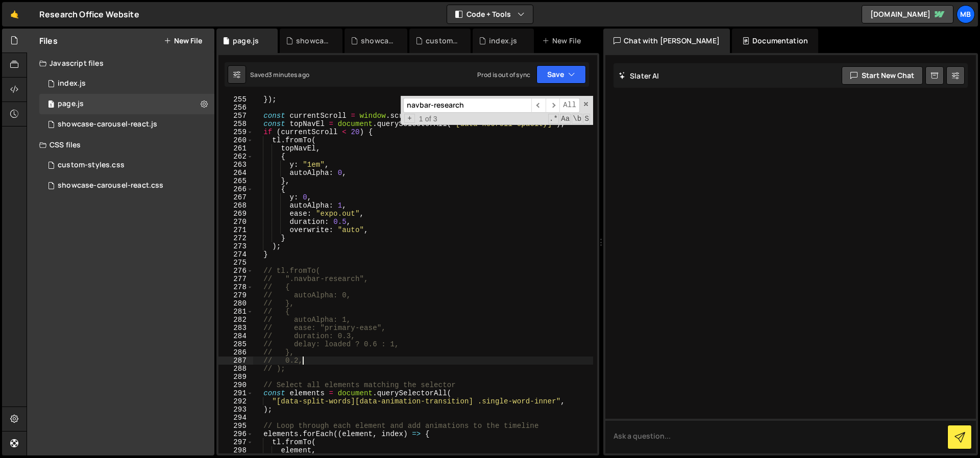
click at [314, 362] on div "}) ; const currentScroll = window . scrollY || 0 ; const topNavEl = document . …" at bounding box center [423, 282] width 341 height 374
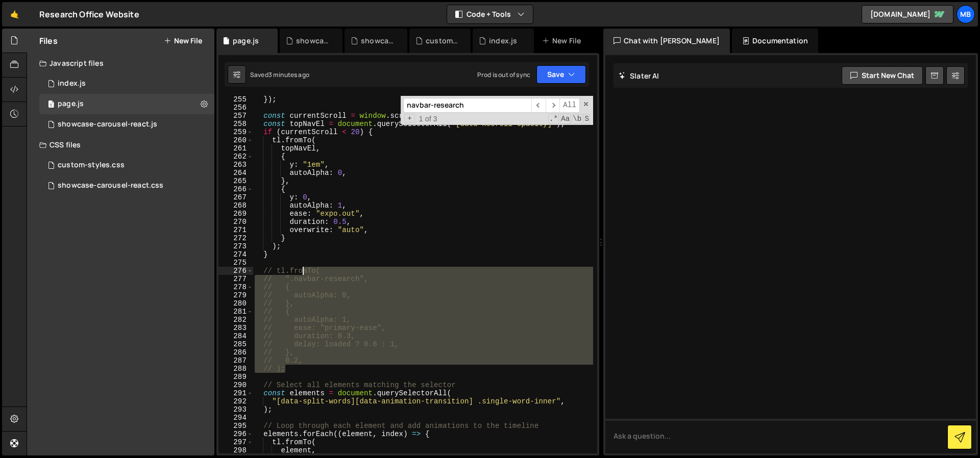
drag, startPoint x: 302, startPoint y: 371, endPoint x: 303, endPoint y: 274, distance: 96.5
click at [303, 274] on div "}) ; const currentScroll = window . scrollY || 0 ; const topNavEl = document . …" at bounding box center [423, 282] width 341 height 374
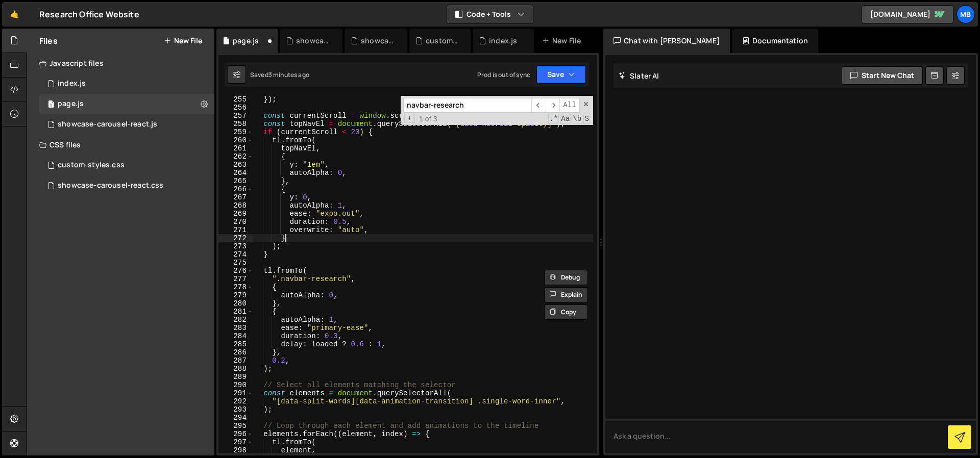
click at [387, 238] on div "}) ; const currentScroll = window . scrollY || 0 ; const topNavEl = document . …" at bounding box center [423, 282] width 341 height 374
click at [362, 318] on div "}) ; const currentScroll = window . scrollY || 0 ; const topNavEl = document . …" at bounding box center [423, 282] width 341 height 374
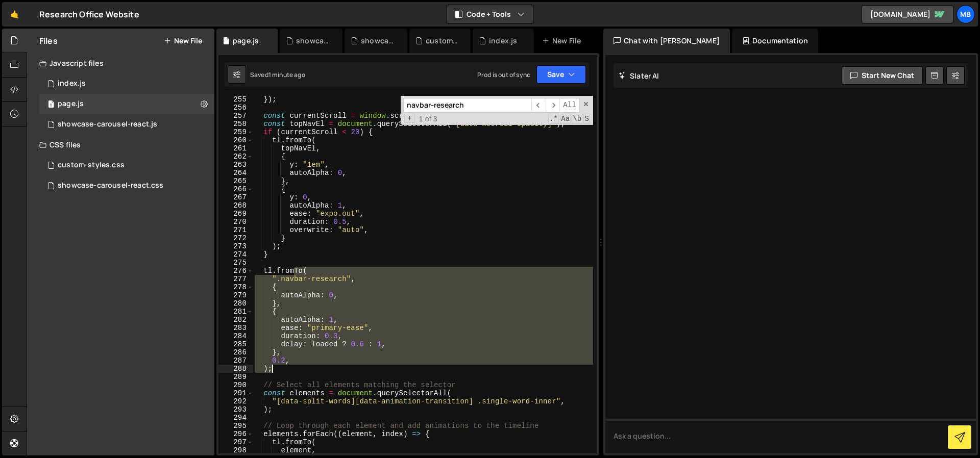
drag, startPoint x: 293, startPoint y: 269, endPoint x: 284, endPoint y: 369, distance: 99.9
click at [284, 369] on div "}) ; const currentScroll = window . scrollY || 0 ; const topNavEl = document . …" at bounding box center [423, 282] width 341 height 374
click at [348, 277] on div "}) ; const currentScroll = window . scrollY || 0 ; const topNavEl = document . …" at bounding box center [423, 275] width 341 height 358
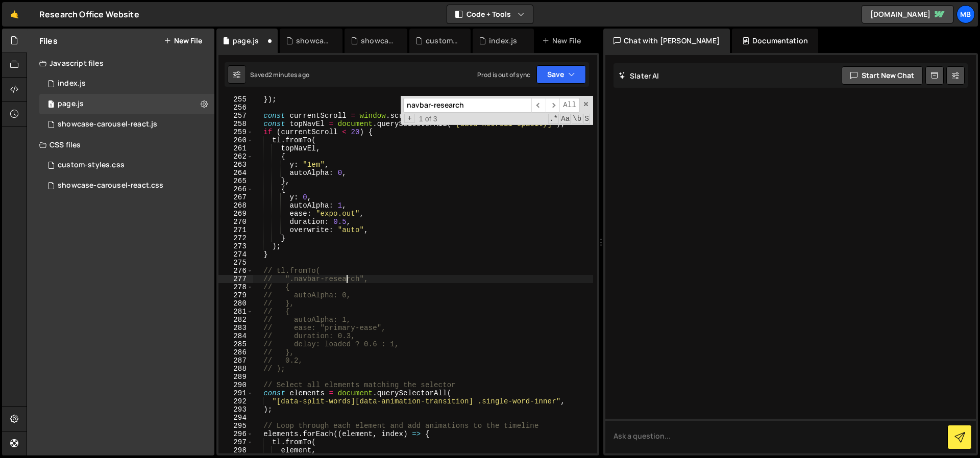
click at [493, 105] on input "navbar-research" at bounding box center [467, 105] width 128 height 15
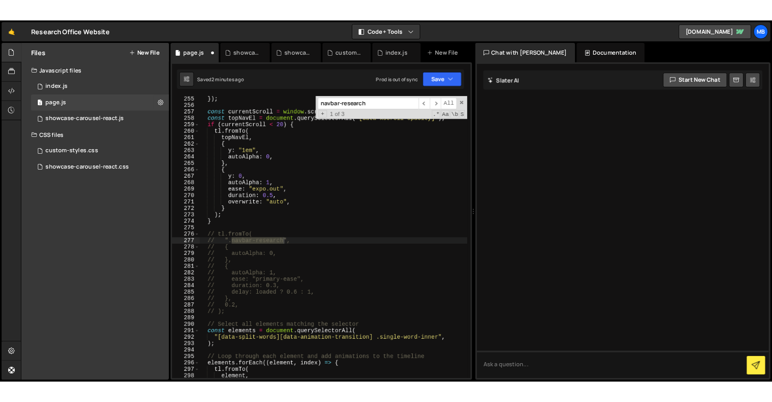
scroll to position [2084, 0]
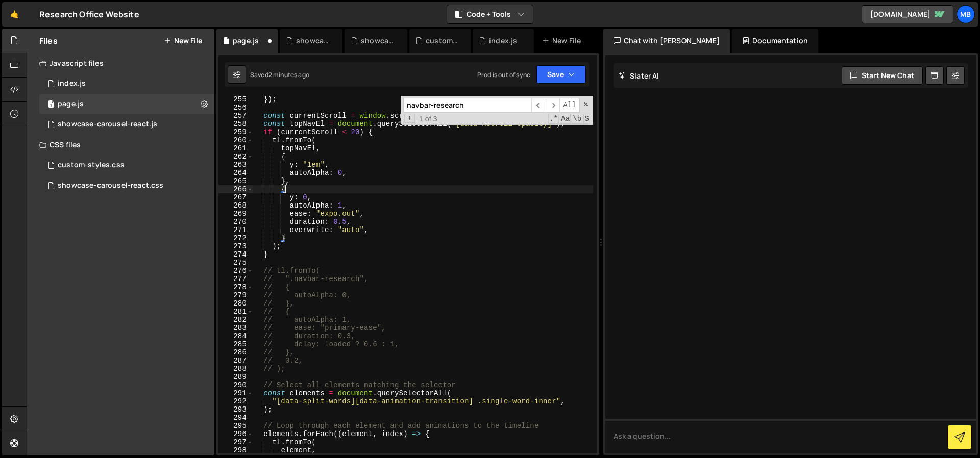
click at [472, 192] on div "}) ; const currentScroll = window . scrollY || 0 ; const topNavEl = document . …" at bounding box center [423, 282] width 341 height 374
drag, startPoint x: 333, startPoint y: 350, endPoint x: 328, endPoint y: 366, distance: 17.1
click at [333, 350] on div "}) ; const currentScroll = window . scrollY || 0 ; const topNavEl = document . …" at bounding box center [423, 282] width 341 height 374
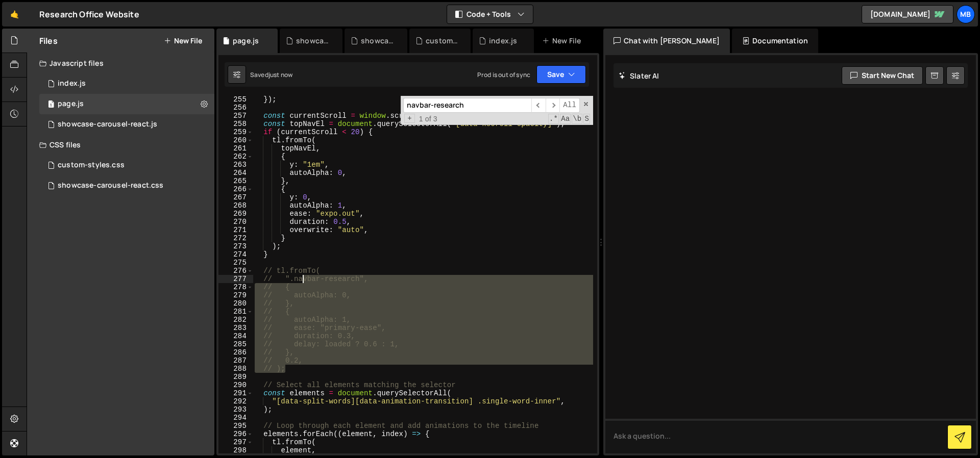
drag, startPoint x: 328, startPoint y: 367, endPoint x: 303, endPoint y: 271, distance: 99.2
click at [303, 271] on div "}) ; const currentScroll = window . scrollY || 0 ; const topNavEl = document . …" at bounding box center [423, 282] width 341 height 374
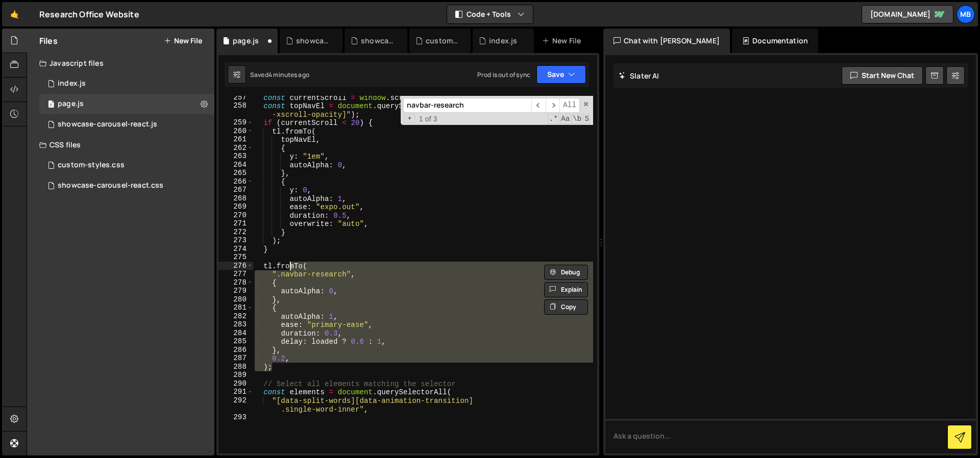
scroll to position [0, 1]
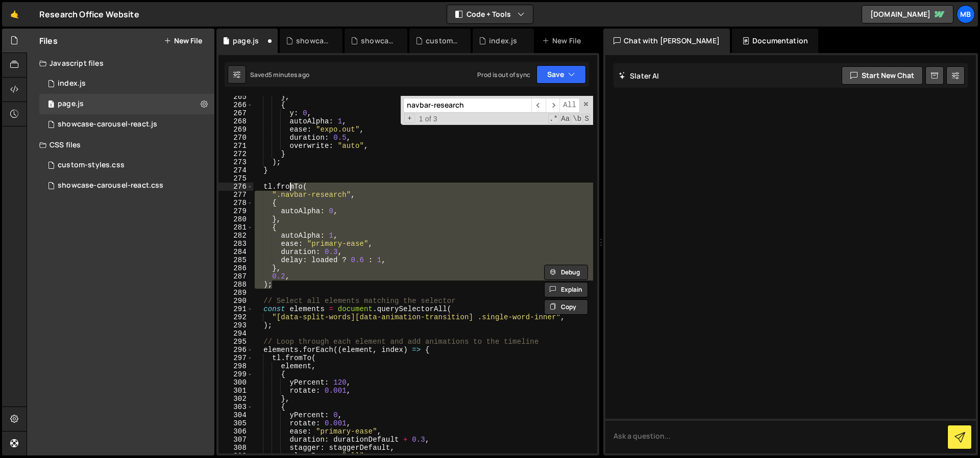
click at [379, 239] on div "} , { y : 0 , autoAlpha : 1 , ease : "expo.out" , duration : 0.5 , overwrite : …" at bounding box center [423, 275] width 341 height 358
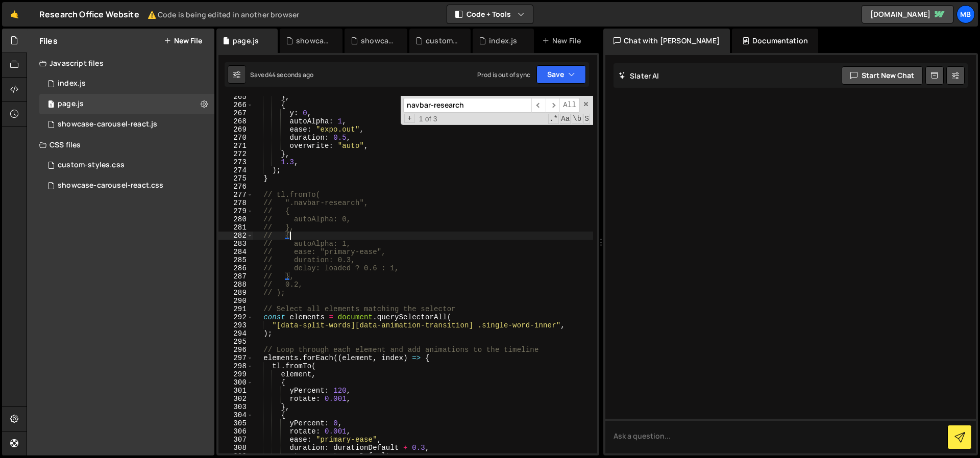
click at [454, 224] on div "} , { y : 0 , autoAlpha : 1 , ease : "expo.out" , duration : 0.5 , overwrite : …" at bounding box center [423, 280] width 341 height 374
type textarea "// },"
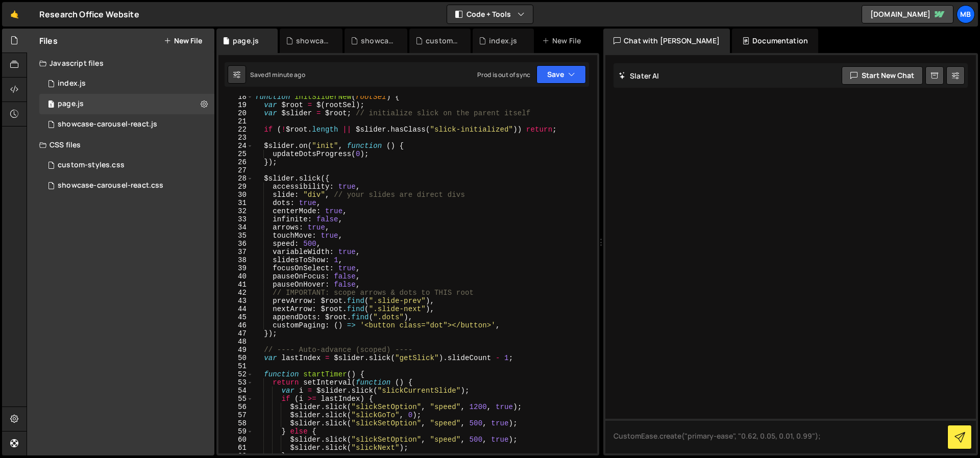
scroll to position [142, 0]
click at [463, 168] on div "function initSliderNew ( rootSel ) { var $root = $ ( rootSel ) ; var $slider = …" at bounding box center [423, 280] width 340 height 374
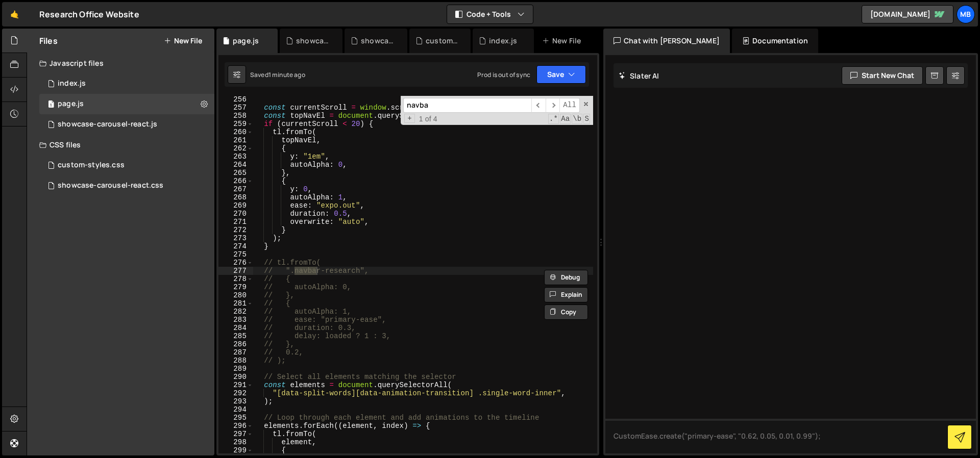
scroll to position [2092, 0]
type input "navbar-"
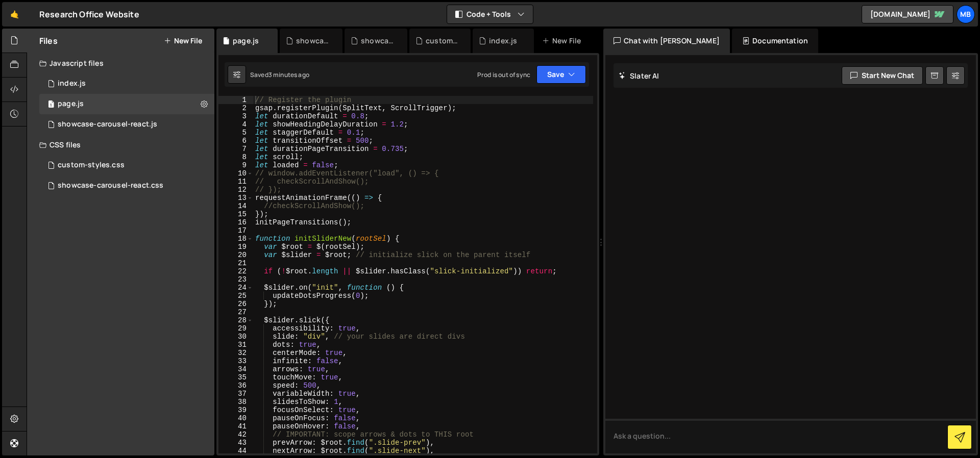
type textarea "accessibility: true,"
click at [373, 325] on div "// Register the plugin gsap . registerPlugin ( SplitText , ScrollTrigger ) ; le…" at bounding box center [423, 283] width 340 height 374
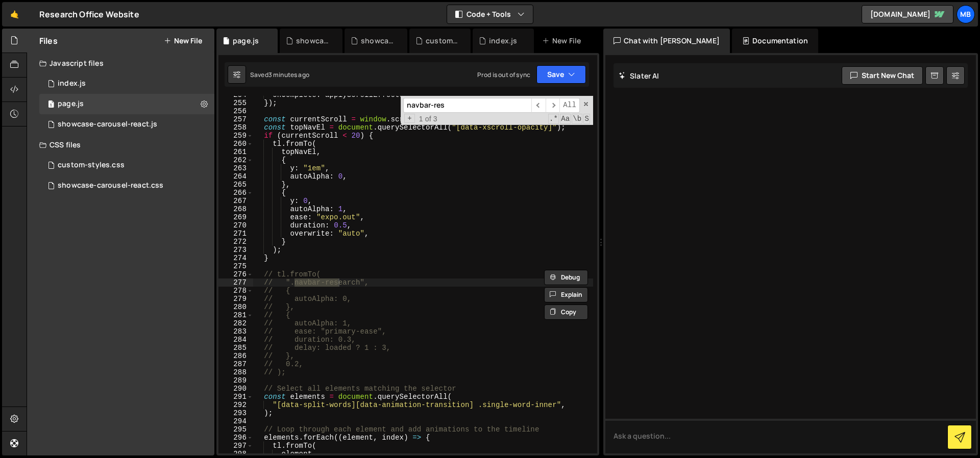
scroll to position [2085, 0]
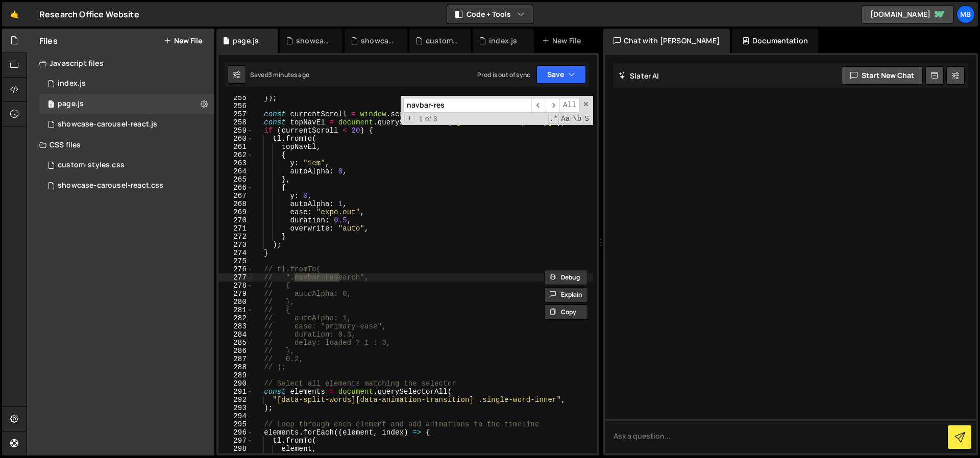
type input "navbar-res"
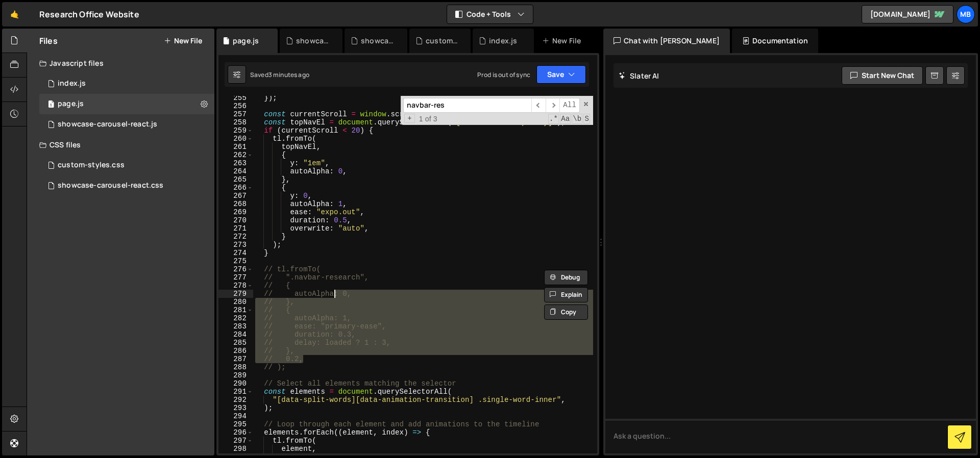
drag, startPoint x: 347, startPoint y: 359, endPoint x: 331, endPoint y: 293, distance: 68.3
click at [331, 293] on div "}) ; const currentScroll = window . scrollY || 0 ; const topNavEl = document . …" at bounding box center [423, 281] width 340 height 374
click at [331, 293] on div "}) ; const currentScroll = window . scrollY || 0 ; const topNavEl = document . …" at bounding box center [423, 275] width 340 height 358
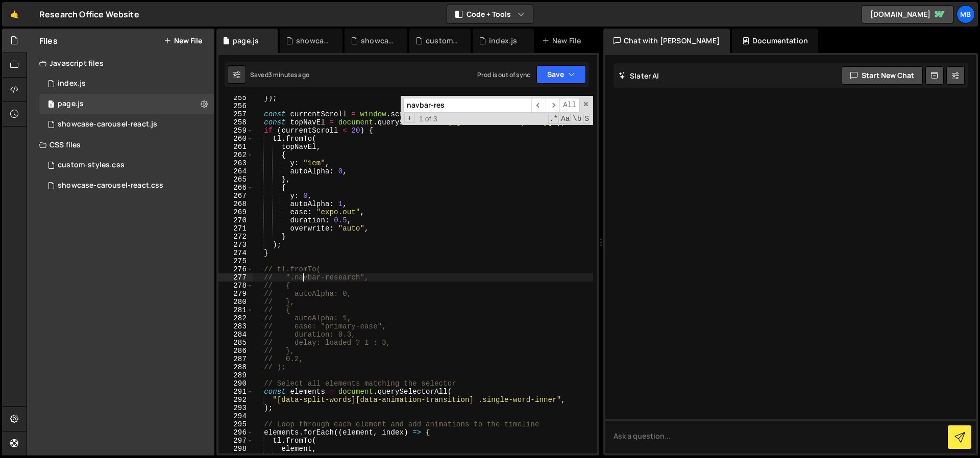
drag, startPoint x: 302, startPoint y: 279, endPoint x: 346, endPoint y: 278, distance: 43.9
click at [346, 278] on div "}) ; const currentScroll = window . scrollY || 0 ; const topNavEl = document . …" at bounding box center [423, 281] width 340 height 374
click at [346, 278] on div "}) ; const currentScroll = window . scrollY || 0 ; const topNavEl = document . …" at bounding box center [423, 275] width 340 height 358
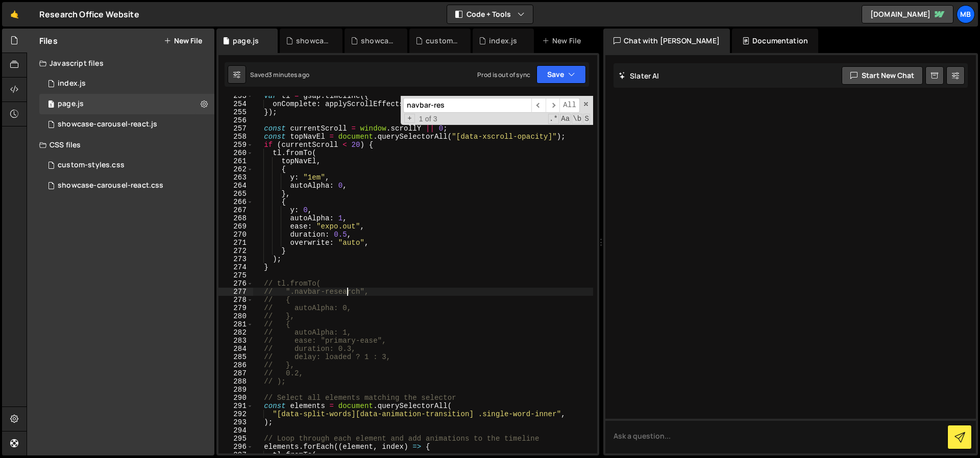
scroll to position [2070, 0]
click at [372, 236] on div "var tl = gsap . timeline ({ onComplete : applyScrollEffects , // Trigger scroll…" at bounding box center [423, 280] width 340 height 374
type textarea "duration: 0.5,"
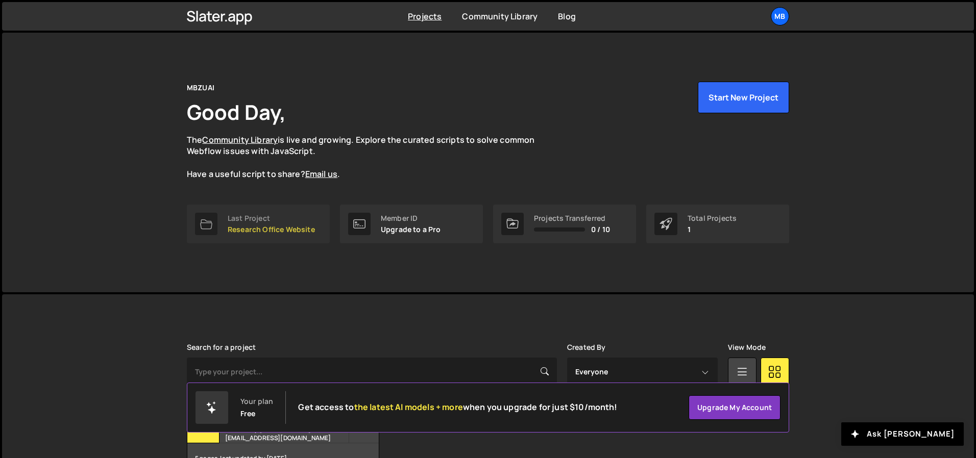
click at [232, 227] on p "Research Office Website" at bounding box center [271, 230] width 87 height 8
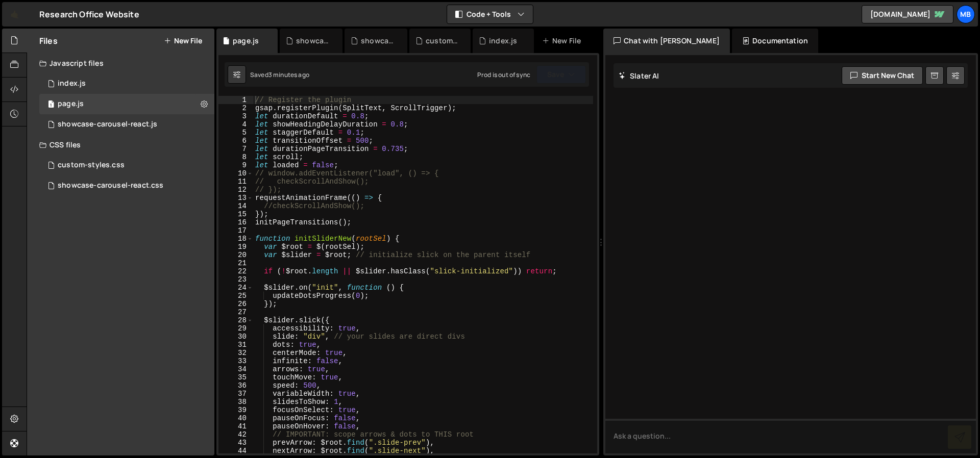
type textarea "if (!$root.length || $slider.hasClass("slick-initialized")) return;"
click at [297, 269] on div "// Register the plugin gsap . registerPlugin ( SplitText , ScrollTrigger ) ; le…" at bounding box center [423, 283] width 340 height 374
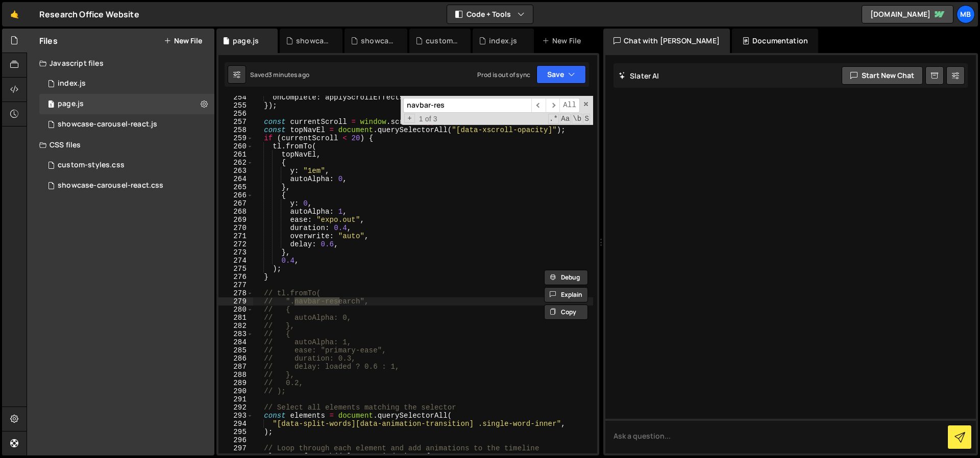
scroll to position [2067, 0]
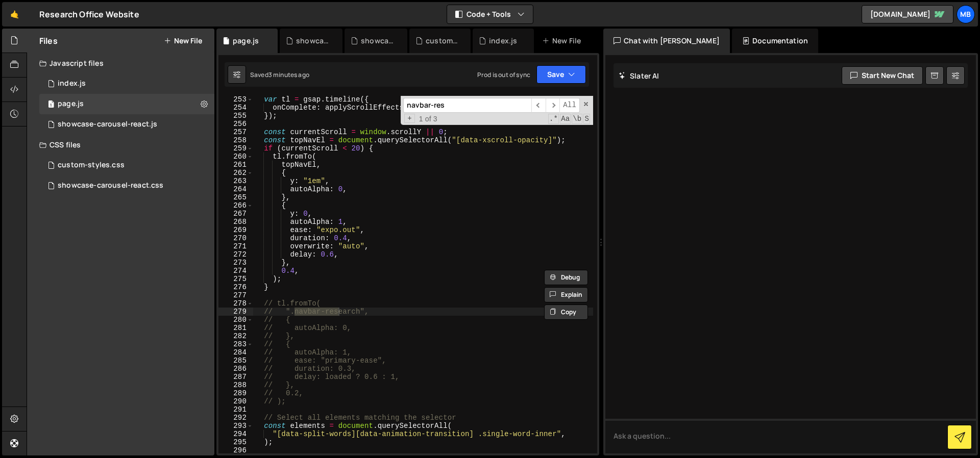
type input "navbar-res"
click at [293, 271] on div "var tl = gsap . timeline ({ onComplete : applyScrollEffects , // Trigger scroll…" at bounding box center [423, 282] width 340 height 374
click at [328, 255] on div "var tl = gsap . timeline ({ onComplete : applyScrollEffects , // Trigger scroll…" at bounding box center [423, 282] width 340 height 374
click at [363, 256] on div "var tl = gsap . timeline ({ onComplete : applyScrollEffects , // Trigger scroll…" at bounding box center [423, 282] width 340 height 374
drag, startPoint x: 317, startPoint y: 254, endPoint x: 339, endPoint y: 254, distance: 22.0
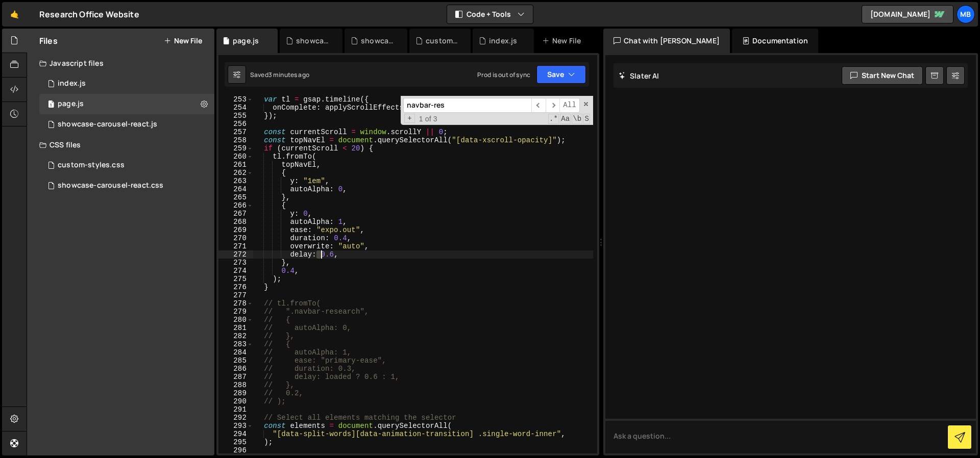
click at [339, 254] on div "var tl = gsap . timeline ({ onComplete : applyScrollEffects , // Trigger scroll…" at bounding box center [423, 282] width 340 height 374
drag, startPoint x: 299, startPoint y: 270, endPoint x: 287, endPoint y: 269, distance: 11.8
click at [287, 269] on div "var tl = gsap . timeline ({ onComplete : applyScrollEffects , // Trigger scroll…" at bounding box center [423, 282] width 340 height 374
click at [287, 269] on div "var tl = gsap . timeline ({ onComplete : applyScrollEffects , // Trigger scroll…" at bounding box center [423, 275] width 340 height 358
drag, startPoint x: 287, startPoint y: 269, endPoint x: 299, endPoint y: 269, distance: 11.7
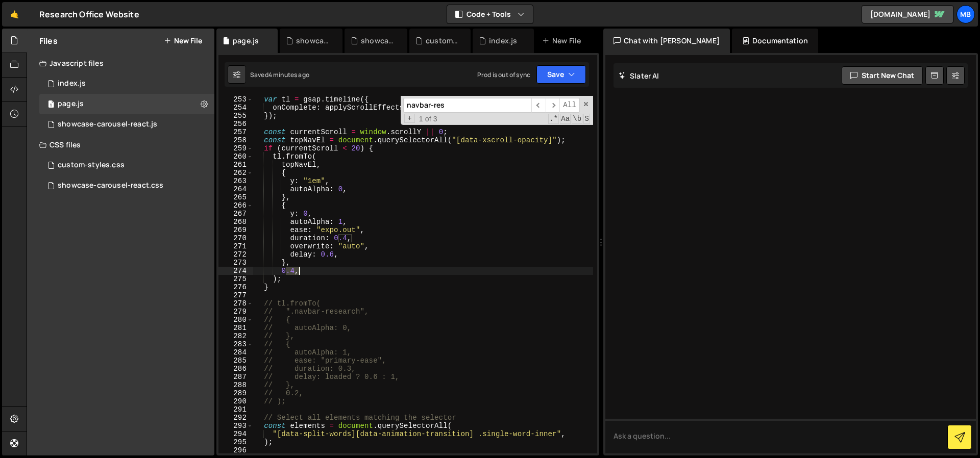
click at [299, 269] on div "var tl = gsap . timeline ({ onComplete : applyScrollEffects , // Trigger scroll…" at bounding box center [423, 282] width 340 height 374
click at [331, 259] on div "var tl = gsap . timeline ({ onComplete : applyScrollEffects , // Trigger scroll…" at bounding box center [423, 282] width 340 height 374
click at [491, 255] on div "var tl = gsap . timeline ({ onComplete : applyScrollEffects , // Trigger scroll…" at bounding box center [423, 282] width 340 height 374
type textarea "delay: 0.6,"
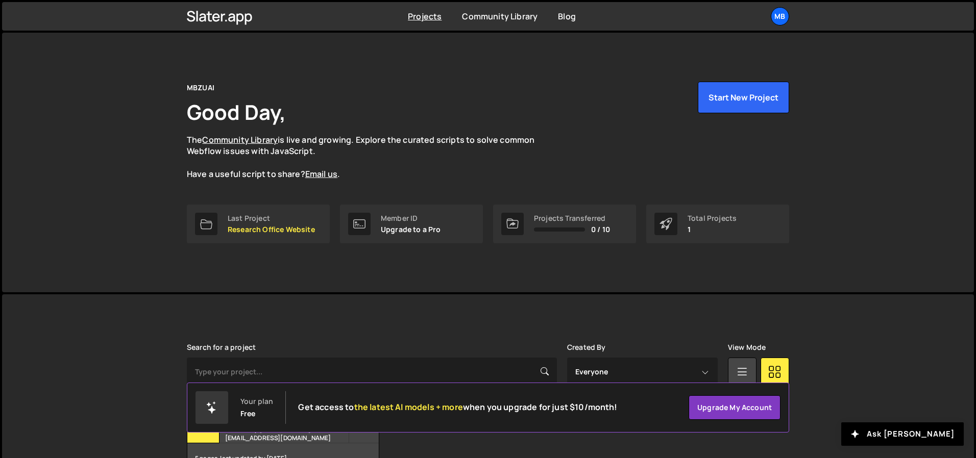
click at [415, 74] on div "MBZUAI Good Day, The Community Library is live and growing. Explore the curated…" at bounding box center [488, 163] width 633 height 260
click at [258, 236] on link "Last Project Research Office Website" at bounding box center [258, 224] width 143 height 39
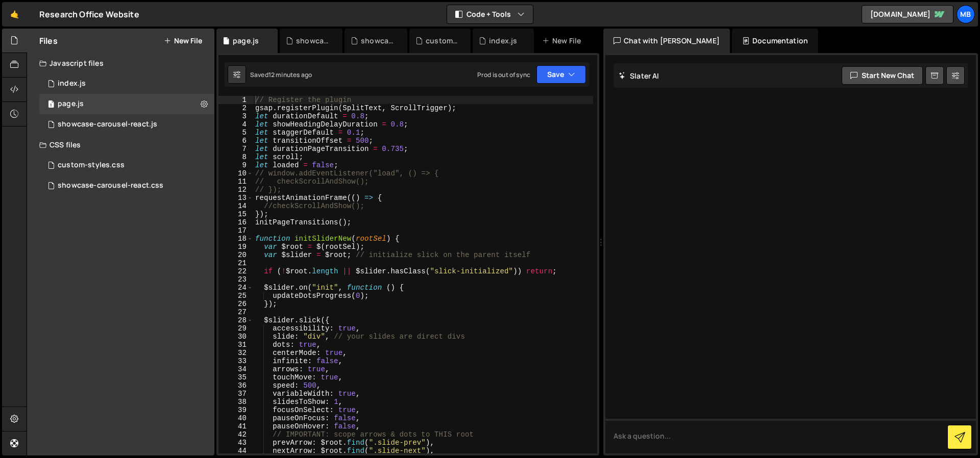
type textarea "let loaded = false;"
click at [428, 167] on div "// Register the plugin gsap . registerPlugin ( SplitText , ScrollTrigger ) ; le…" at bounding box center [423, 283] width 340 height 374
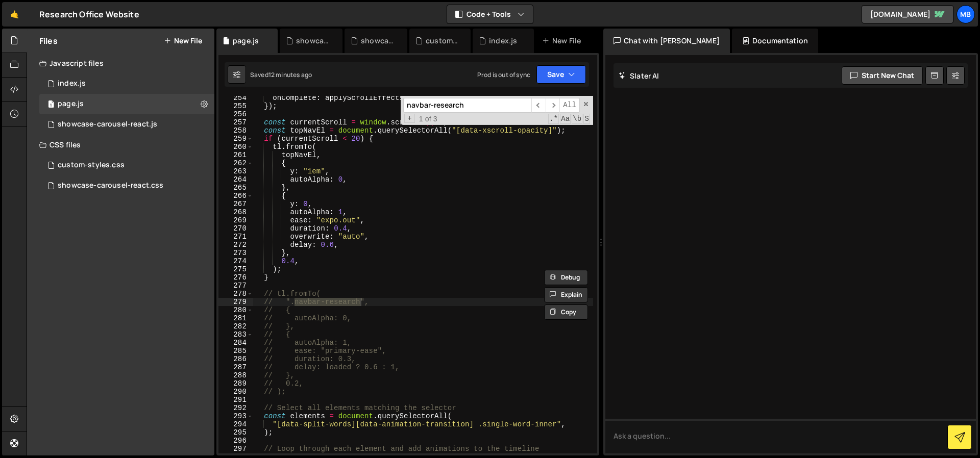
scroll to position [2072, 0]
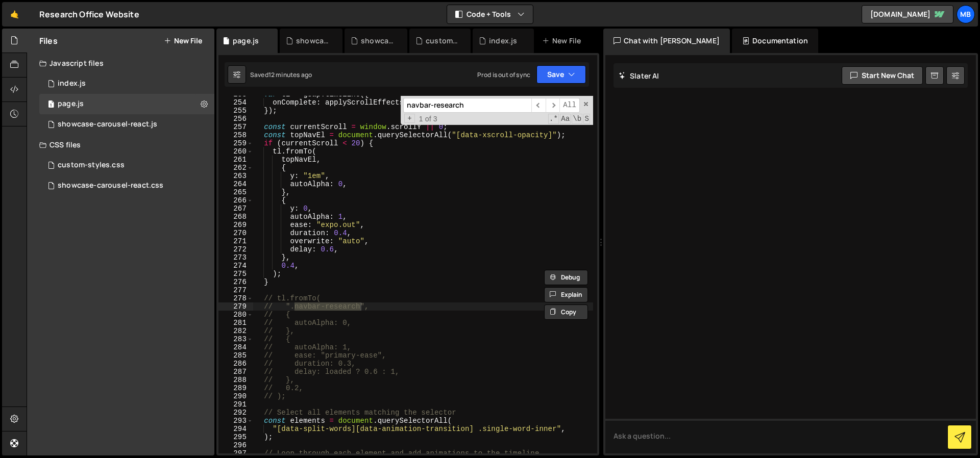
type input "navbar-research"
click at [327, 153] on div "var tl = gsap . timeline ({ onComplete : applyScrollEffects , // Trigger scroll…" at bounding box center [423, 277] width 340 height 374
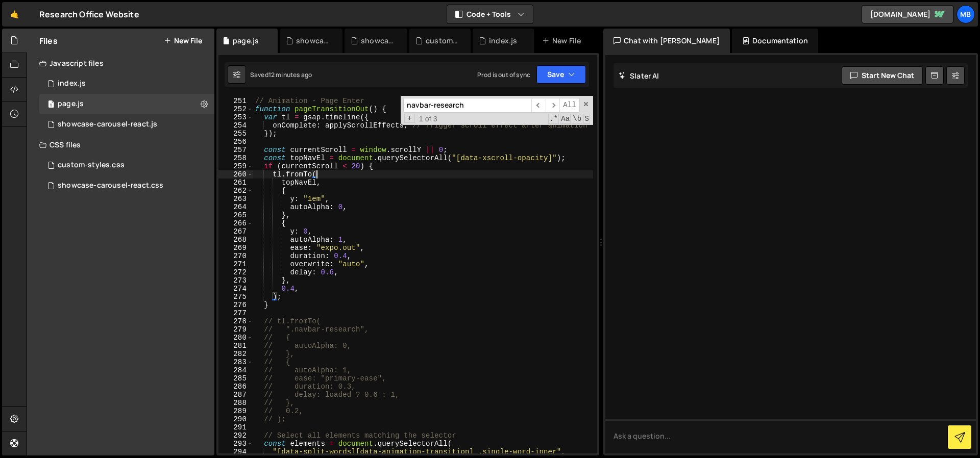
scroll to position [2049, 0]
click at [471, 108] on input "navbar-research" at bounding box center [467, 105] width 128 height 15
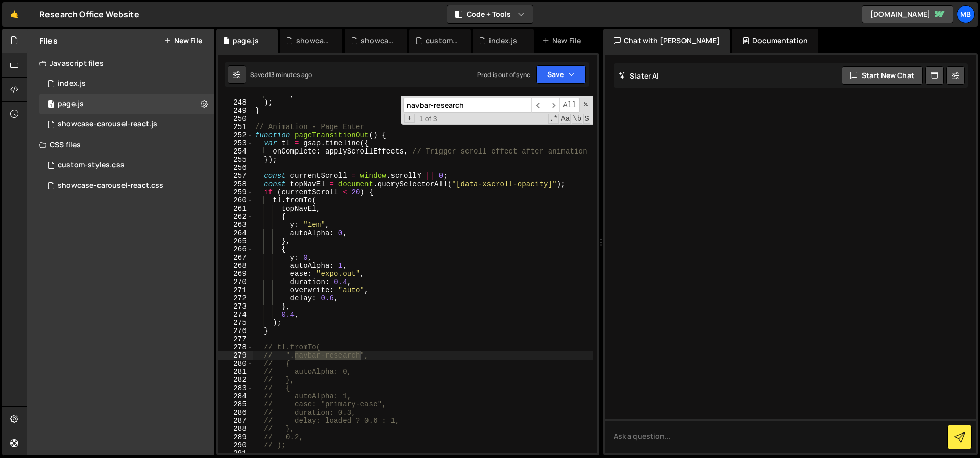
scroll to position [2014, 0]
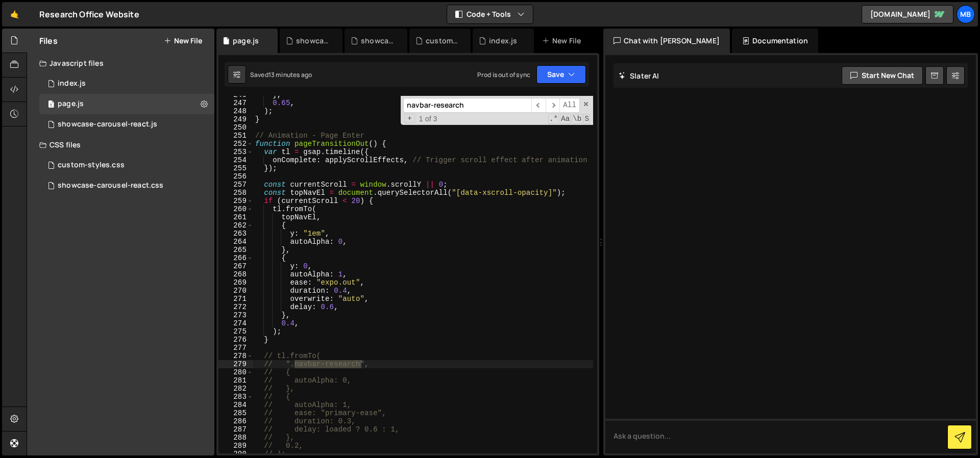
type textarea "var tl = gsap.timeline({"
click at [317, 153] on div "} , 0.65 , ) ; } // Animation - Page Enter function pageTransitionOut ( ) { var…" at bounding box center [423, 278] width 340 height 374
click at [312, 151] on div "} , 0.65 , ) ; } // Animation - Page Enter function pageTransitionOut ( ) { var…" at bounding box center [423, 278] width 340 height 374
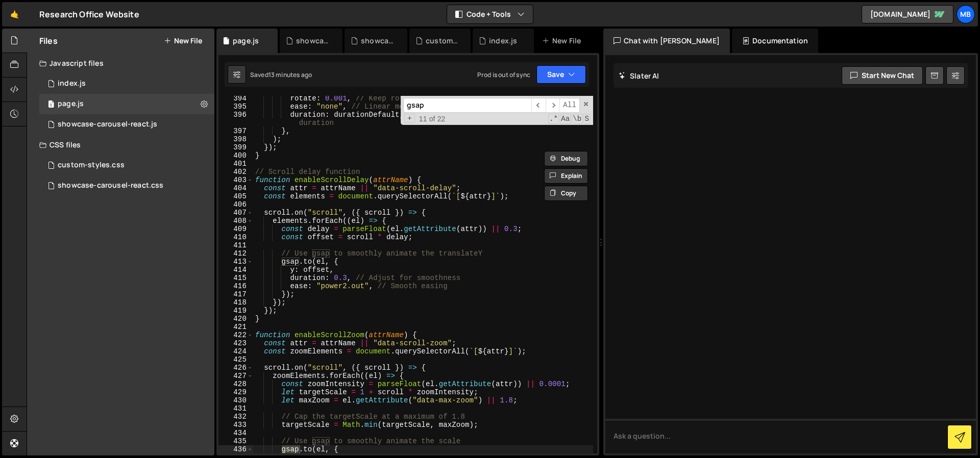
scroll to position [3587, 0]
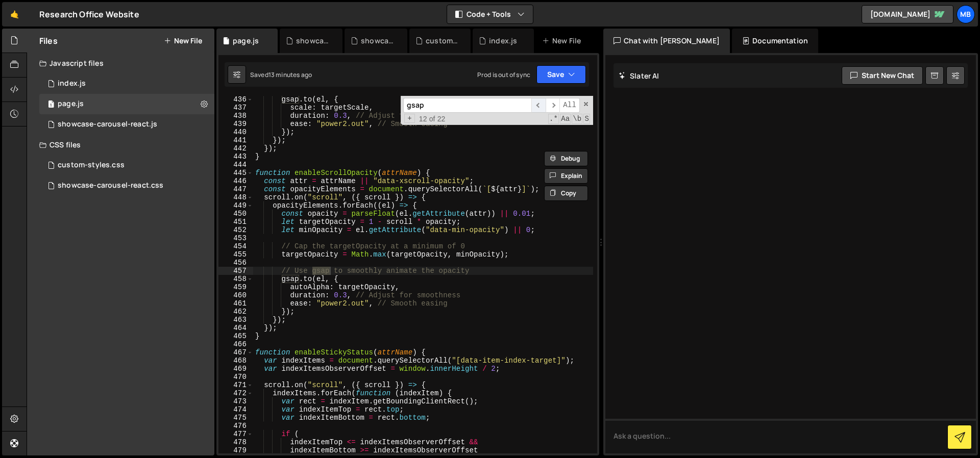
click at [539, 102] on span "​" at bounding box center [538, 105] width 14 height 15
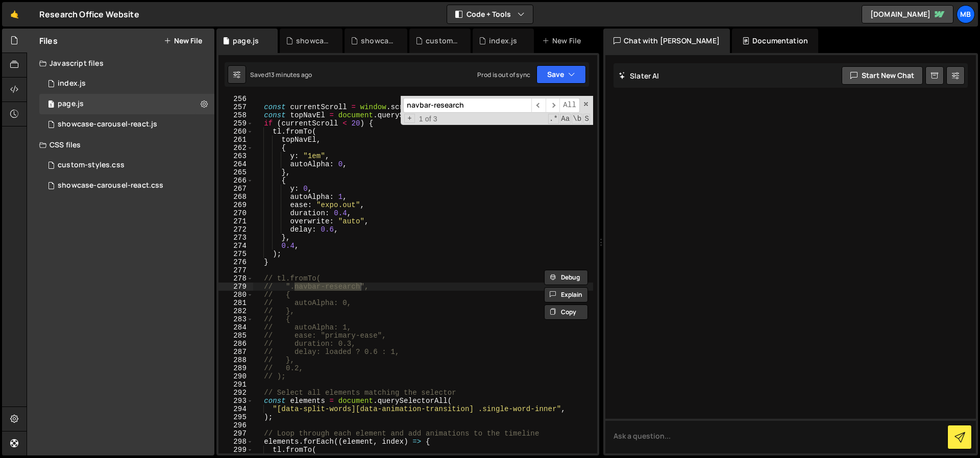
scroll to position [2093, 0]
type input "navbar-research"
type textarea "topNavEl,"
click at [297, 139] on div "const currentScroll = window . scrollY || 0 ; const topNavEl = document . query…" at bounding box center [423, 282] width 340 height 374
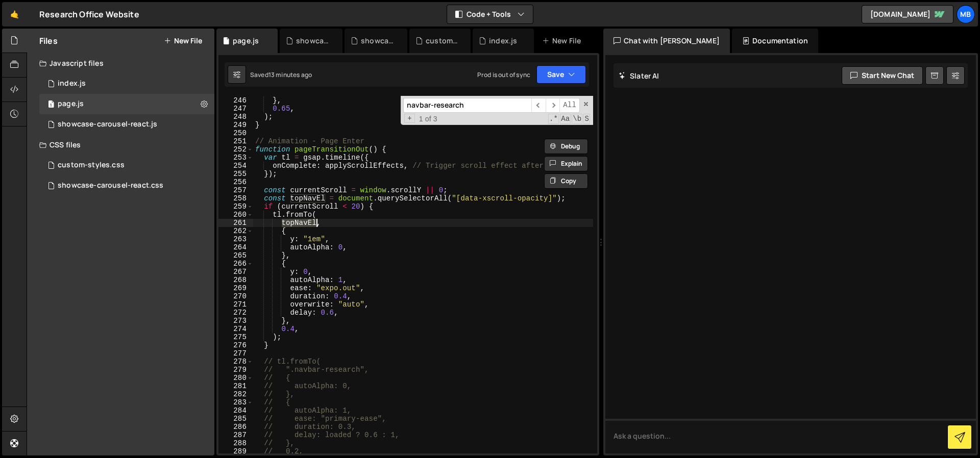
scroll to position [2003, 0]
